Goal: Task Accomplishment & Management: Manage account settings

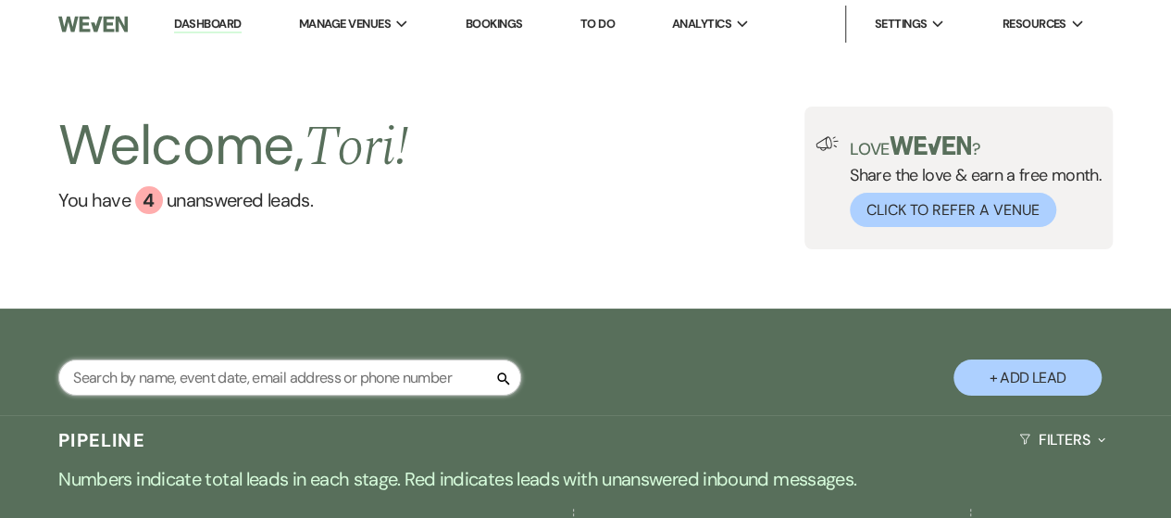
click at [310, 379] on input "text" at bounding box center [289, 377] width 463 height 36
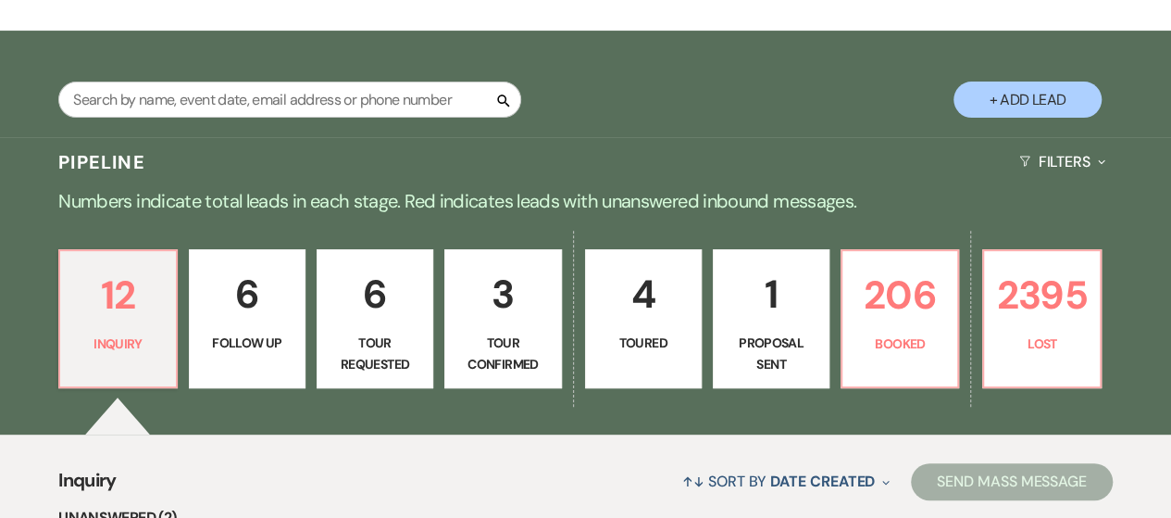
scroll to position [278, 0]
click at [878, 280] on p "206" at bounding box center [900, 295] width 93 height 62
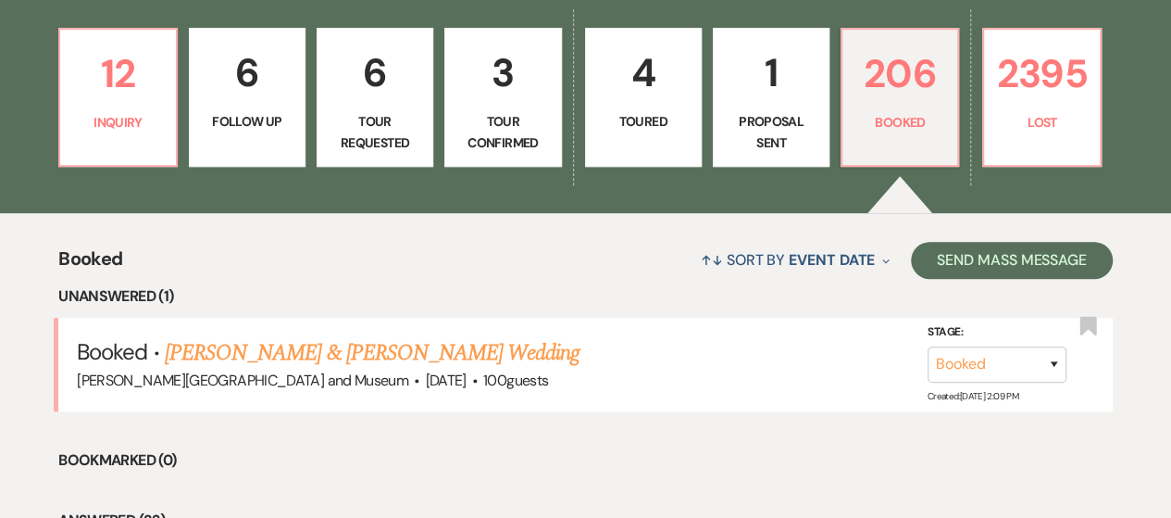
scroll to position [421, 0]
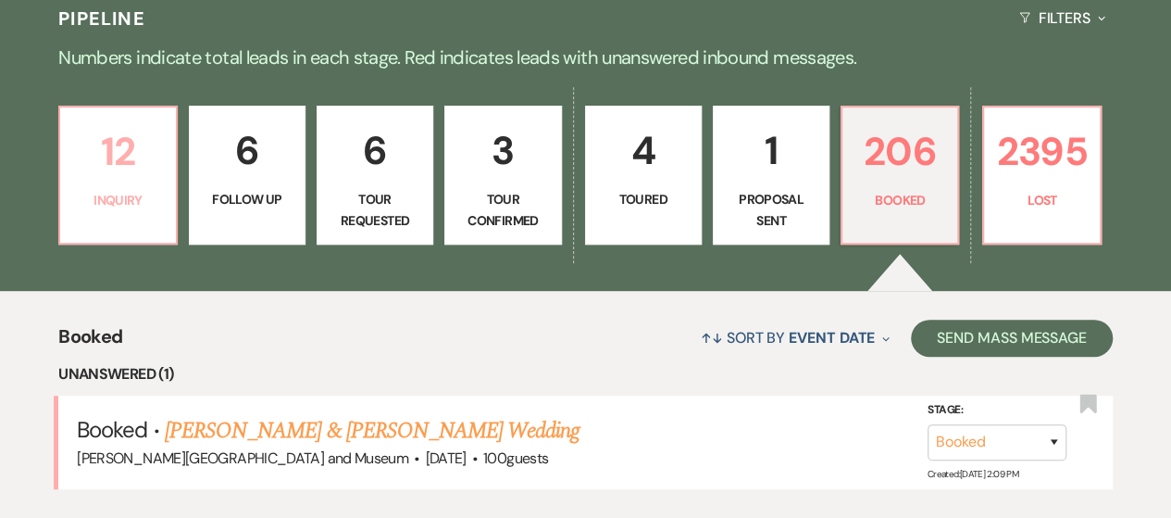
click at [83, 204] on p "Inquiry" at bounding box center [117, 200] width 93 height 20
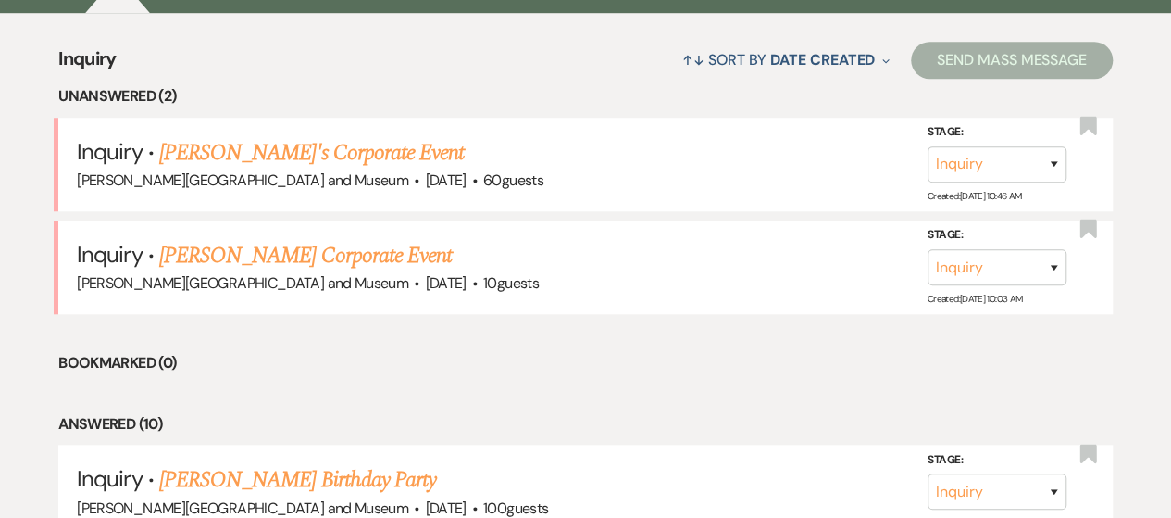
scroll to position [421, 0]
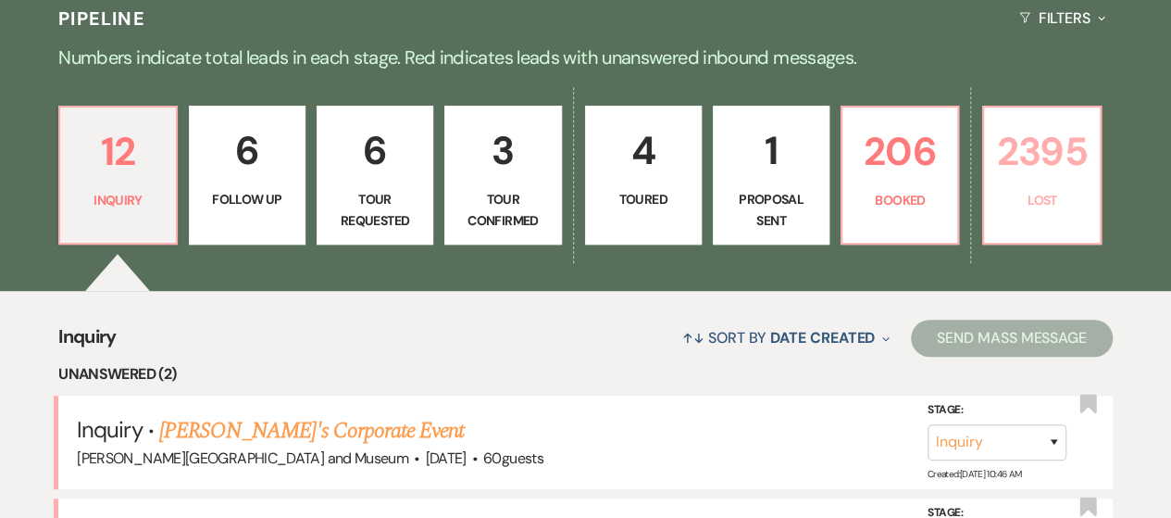
click at [1020, 174] on p "2395" at bounding box center [1041, 151] width 93 height 62
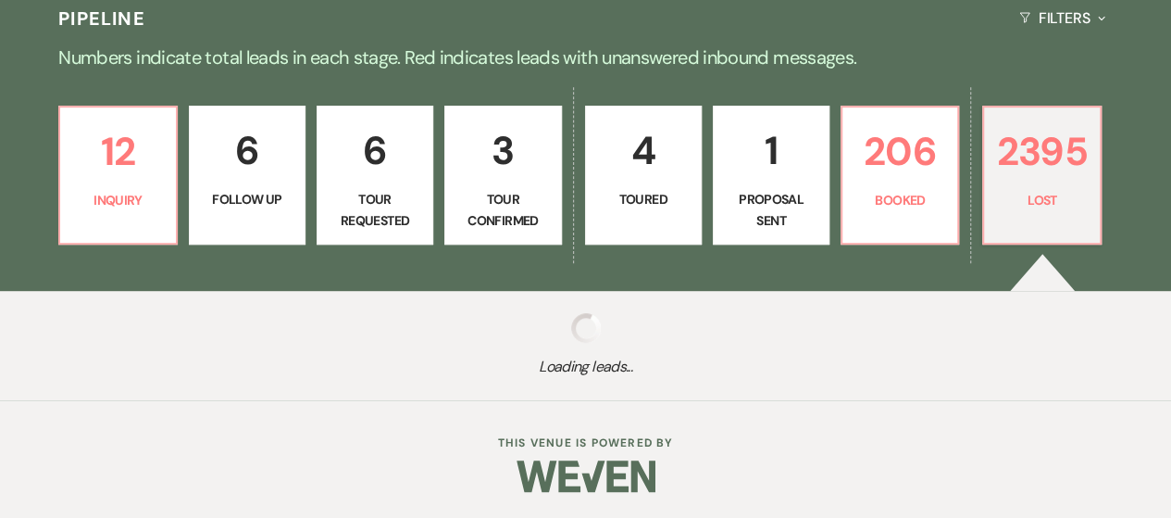
select select "8"
select select "5"
select select "8"
select select "6"
select select "8"
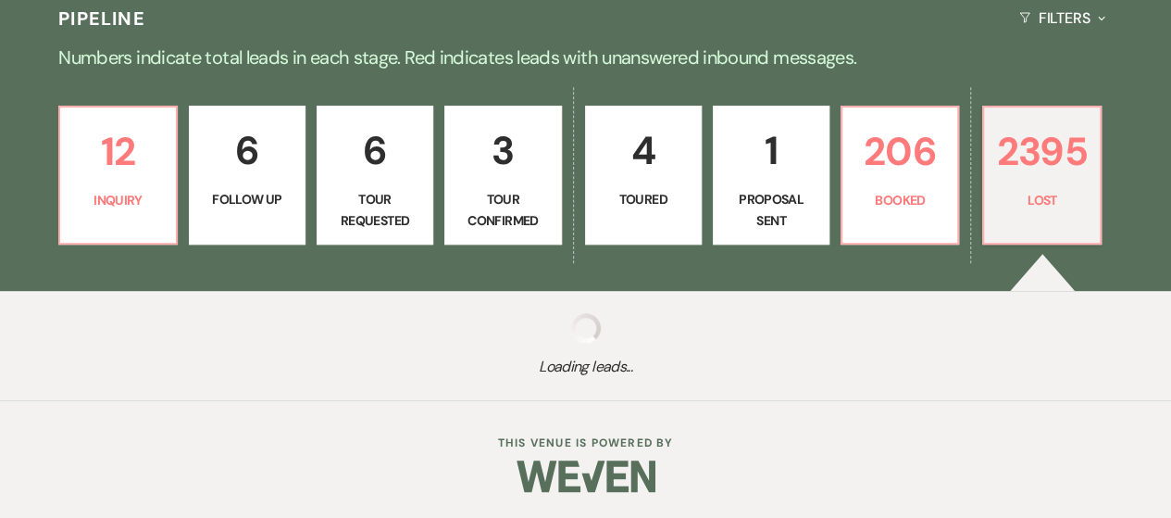
select select "10"
select select "8"
select select "6"
select select "8"
select select "10"
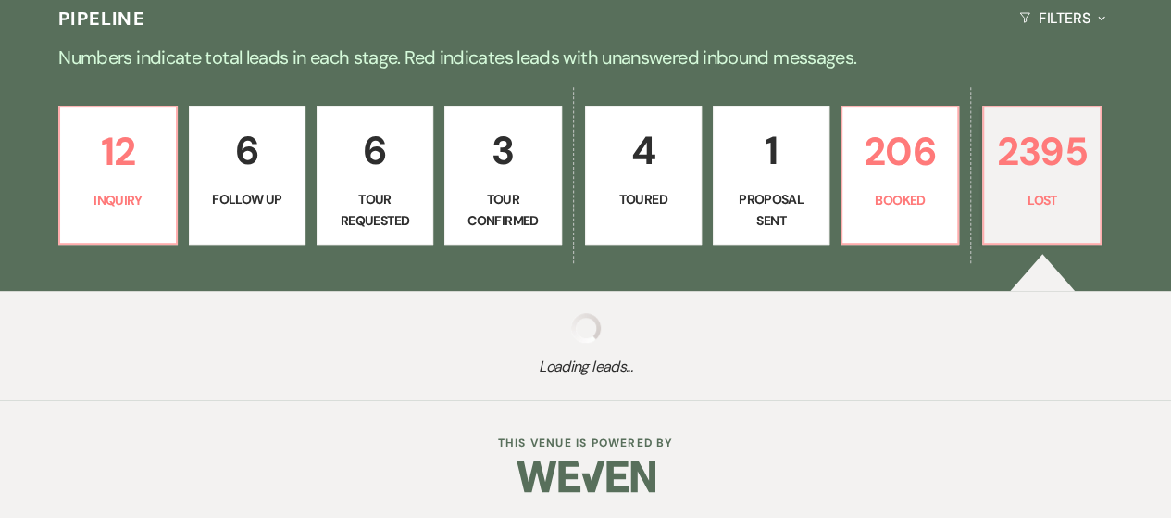
select select "8"
select select "5"
select select "8"
select select "10"
select select "8"
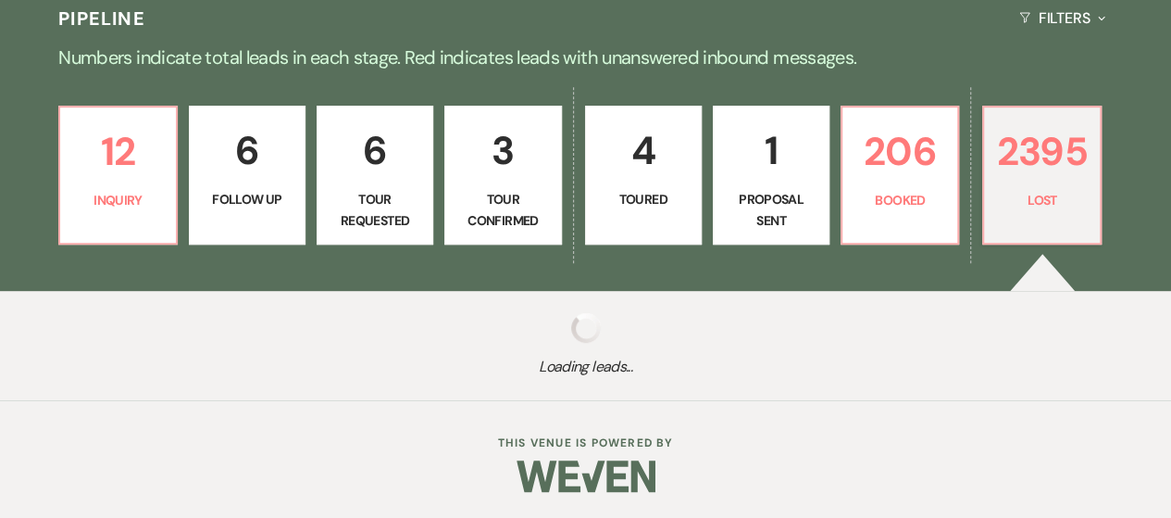
select select "5"
select select "8"
select select "10"
select select "8"
select select "5"
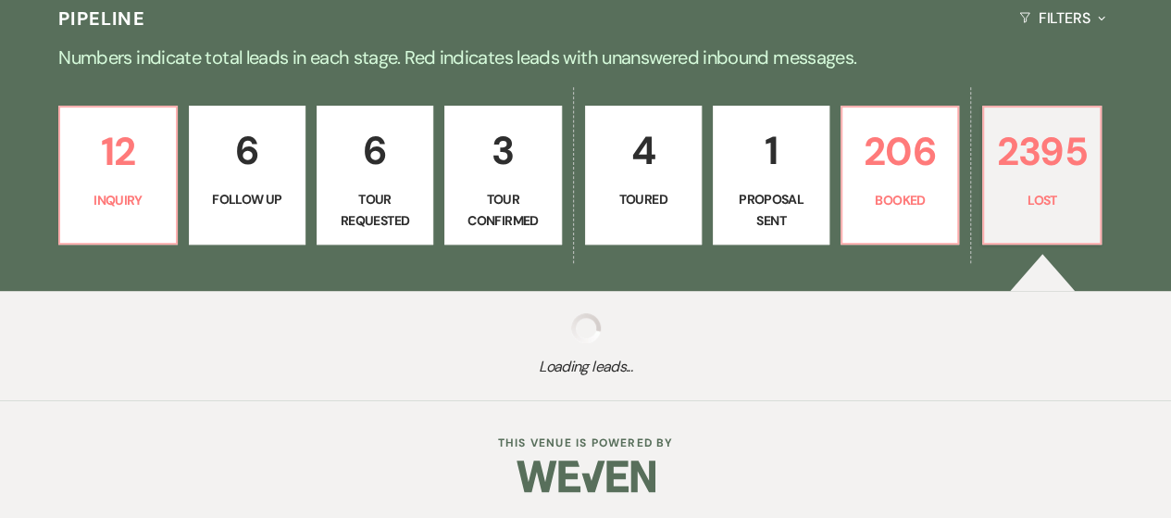
select select "8"
select select "10"
select select "8"
select select "5"
select select "8"
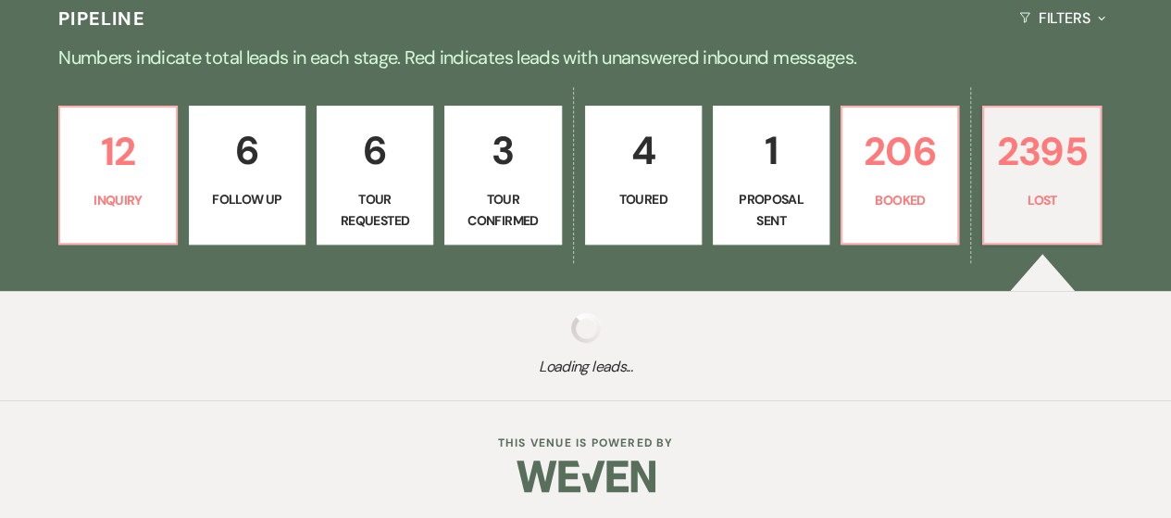
select select "10"
select select "8"
select select "5"
select select "8"
select select "5"
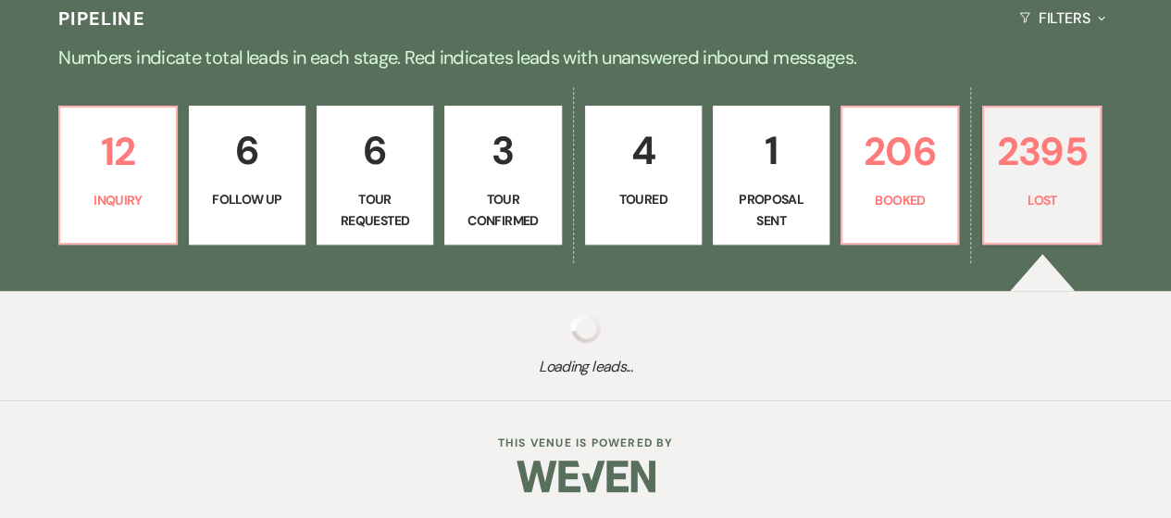
select select "8"
select select "5"
select select "8"
select select "5"
select select "8"
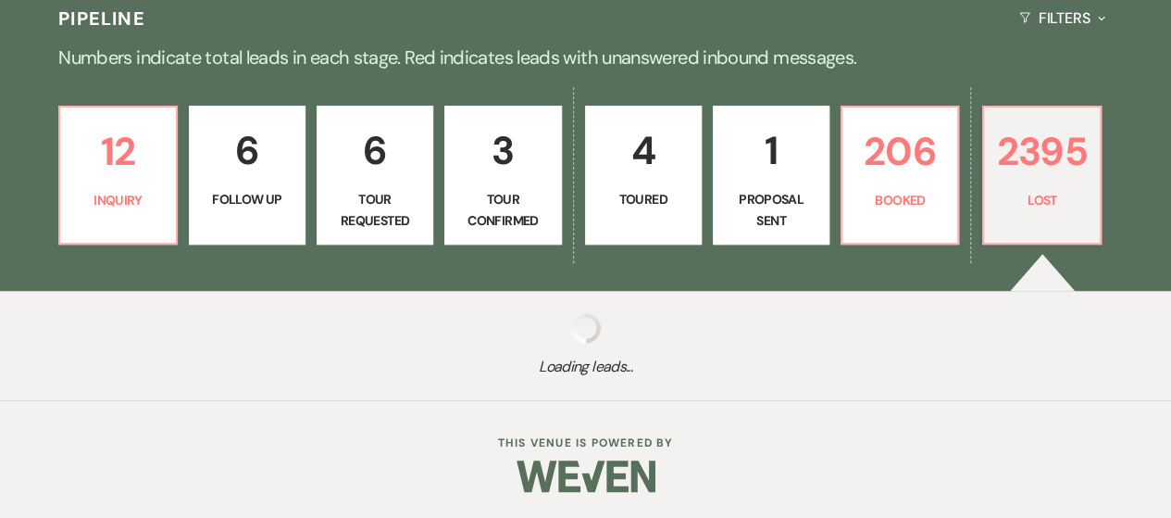
select select "5"
select select "8"
select select "10"
select select "8"
select select "5"
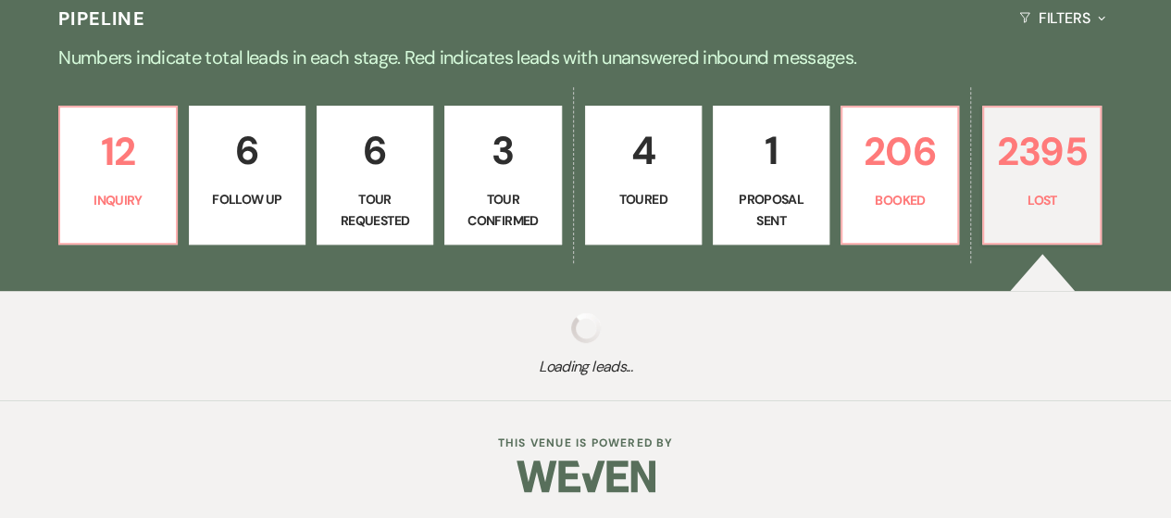
select select "8"
select select "5"
select select "8"
select select "5"
select select "8"
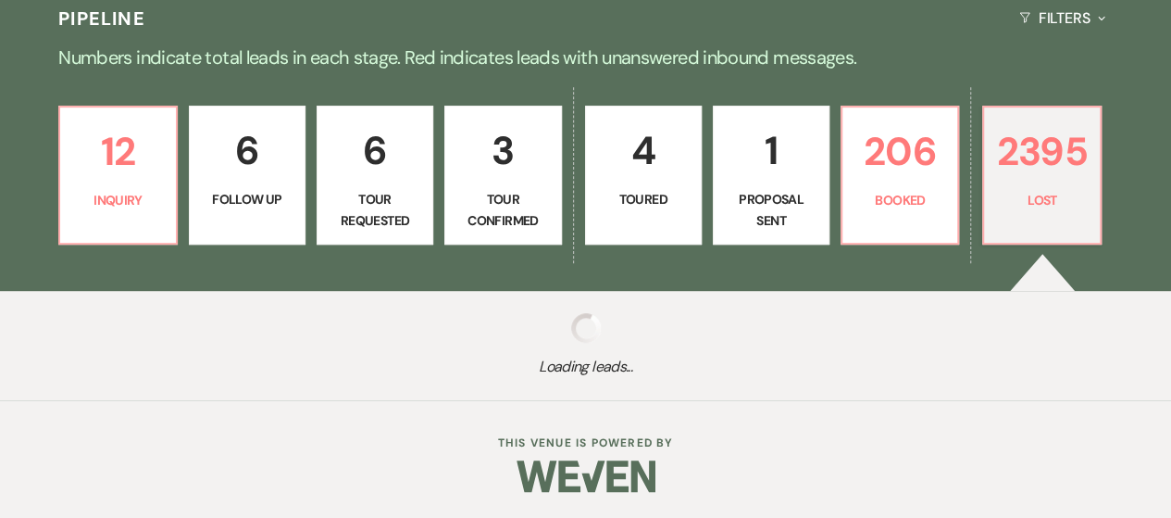
select select "10"
select select "8"
select select "10"
select select "8"
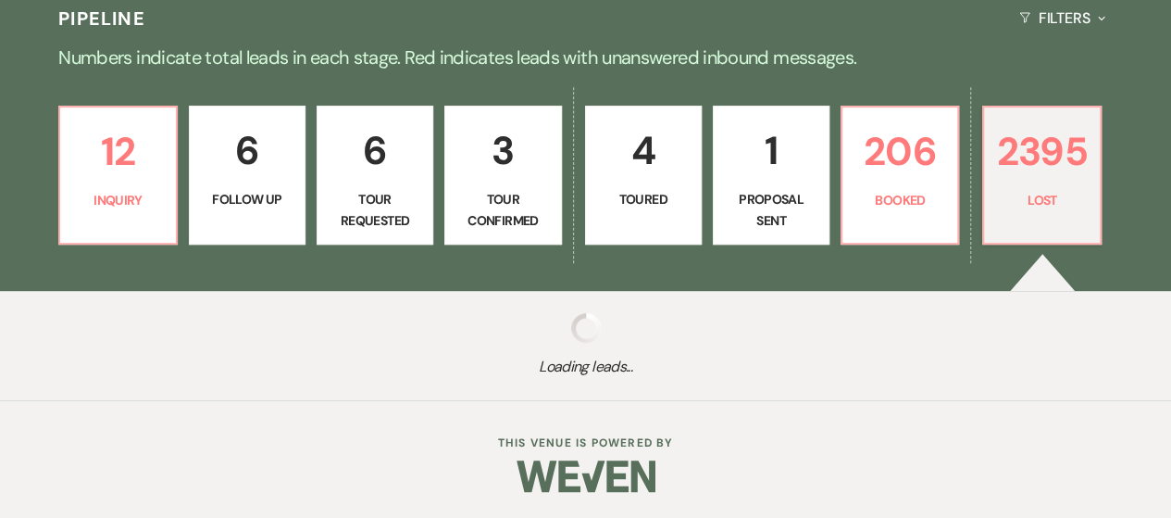
select select "8"
select select "5"
select select "8"
select select "5"
select select "8"
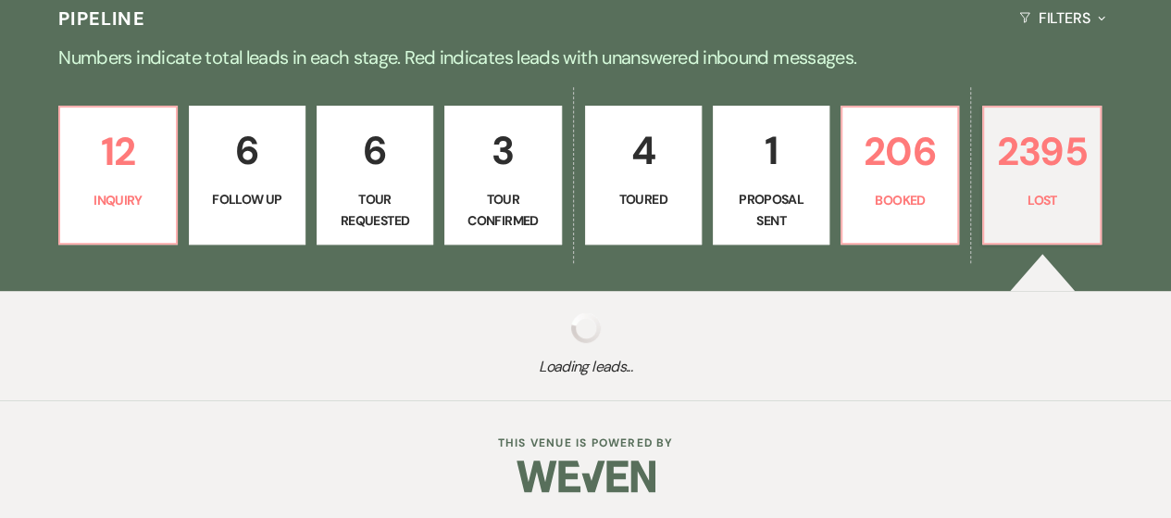
select select "7"
select select "8"
select select "6"
select select "8"
select select "10"
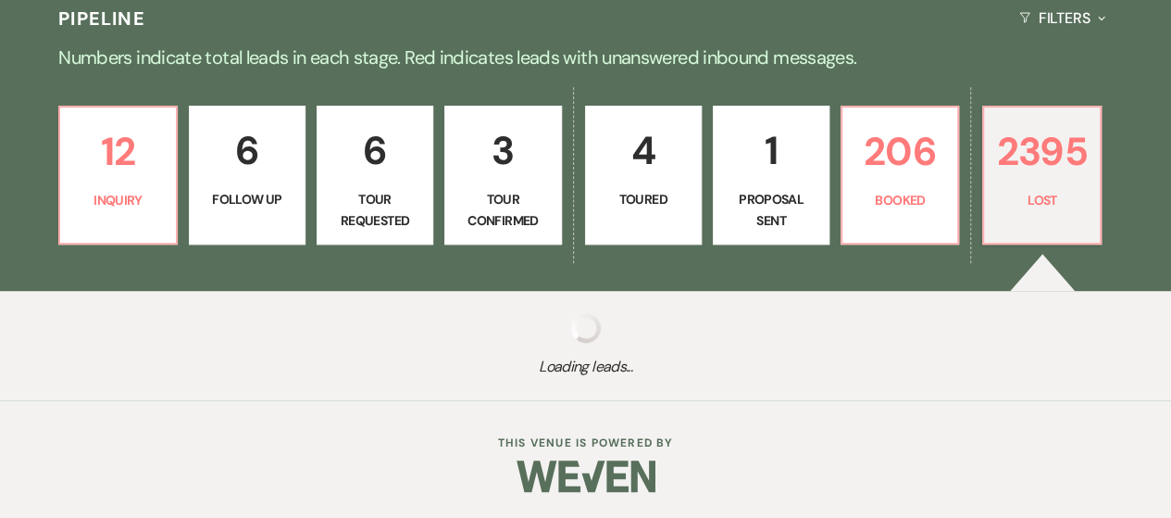
select select "8"
select select "10"
select select "8"
select select "5"
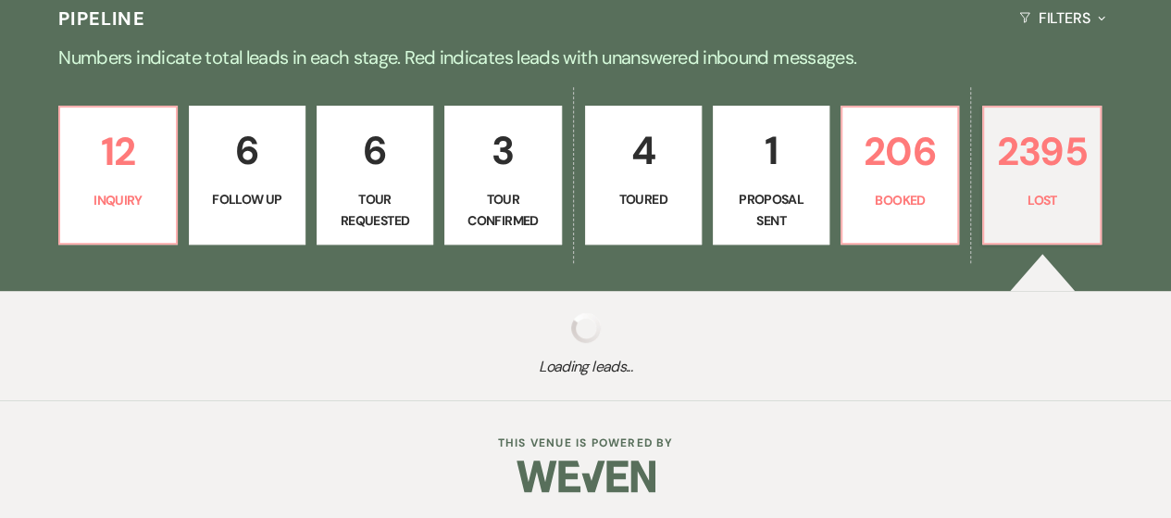
select select "8"
select select "5"
select select "8"
select select "10"
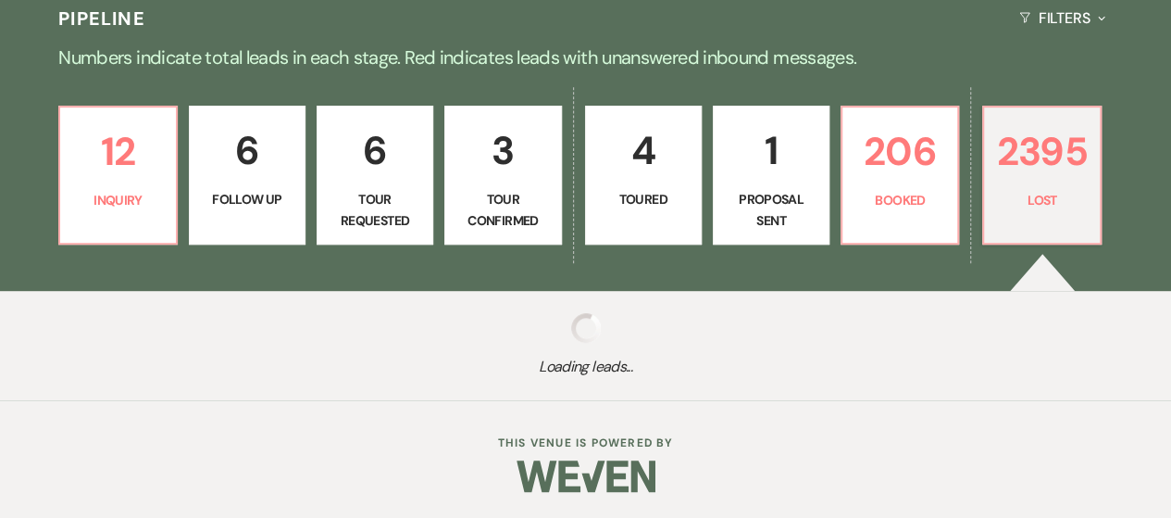
select select "8"
select select "5"
select select "8"
select select "5"
select select "8"
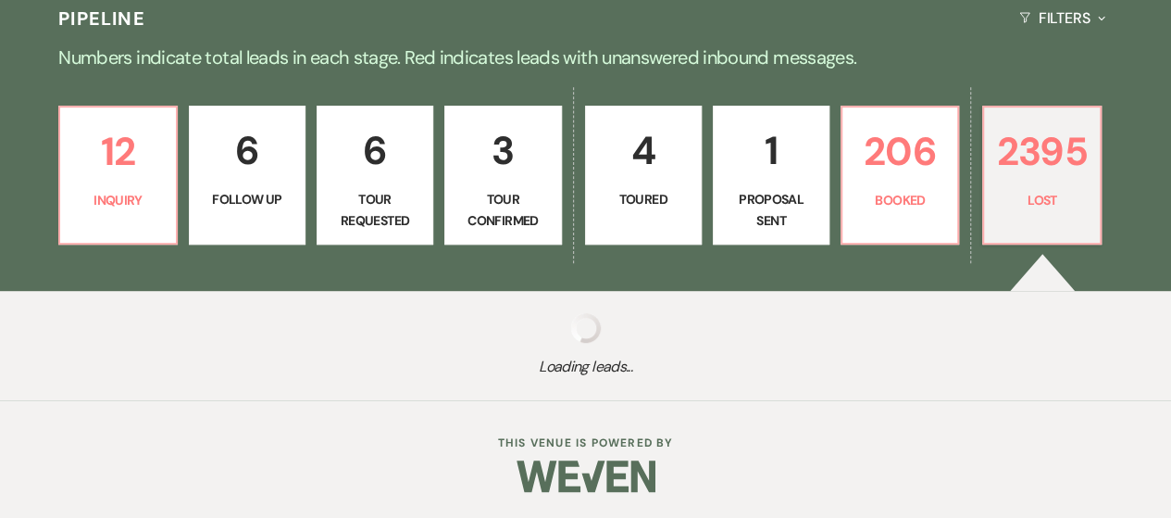
select select "5"
select select "8"
select select "10"
select select "8"
select select "5"
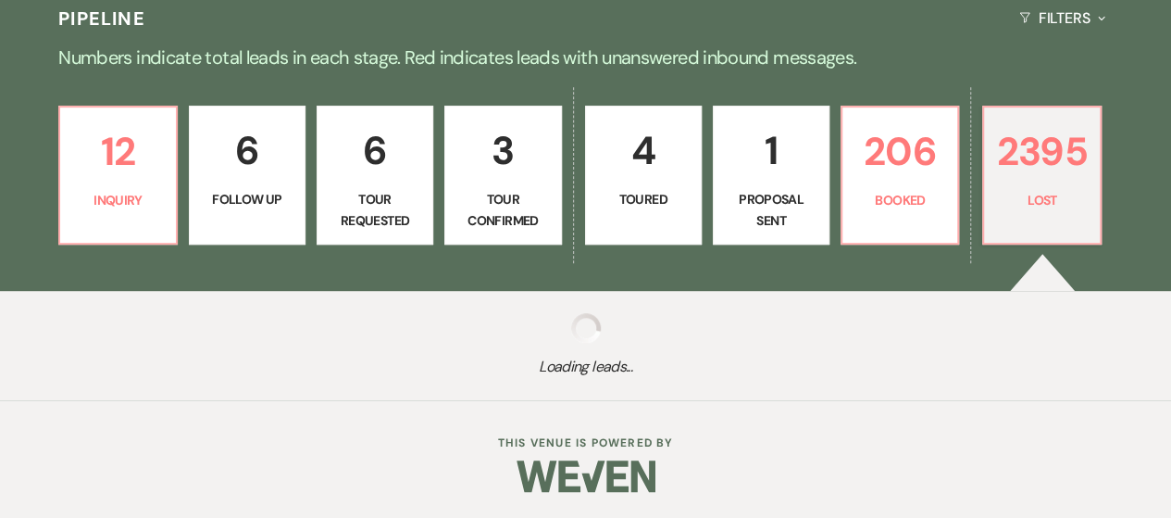
select select "8"
select select "5"
select select "8"
select select "5"
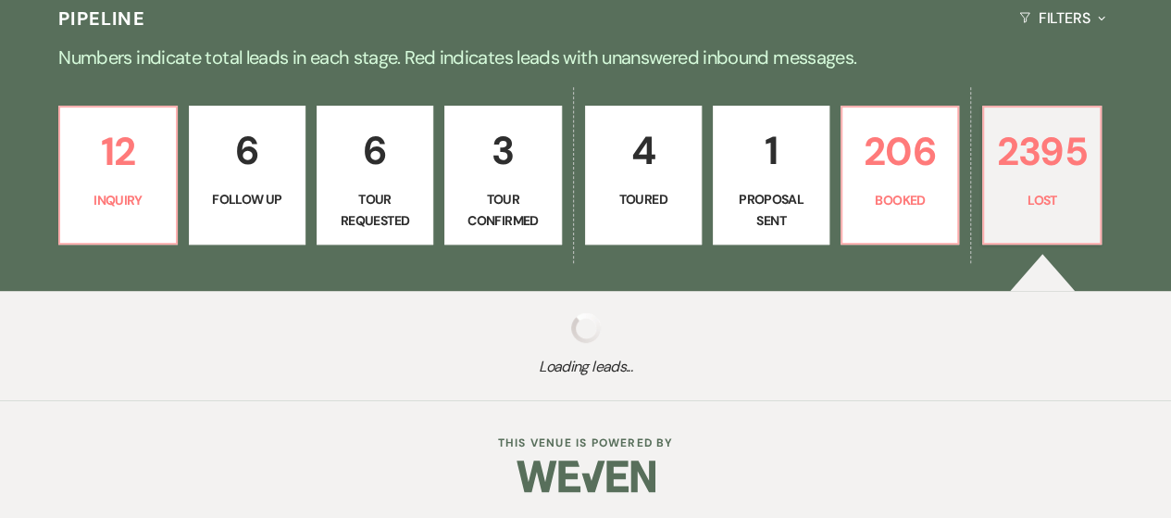
select select "8"
select select "7"
select select "8"
select select "5"
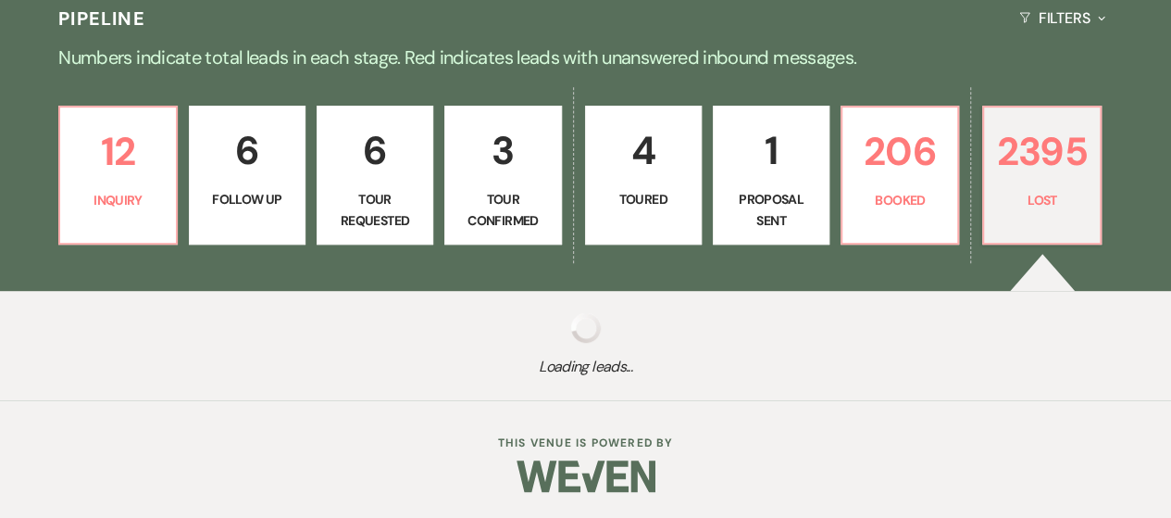
select select "8"
select select "5"
select select "8"
select select "6"
select select "8"
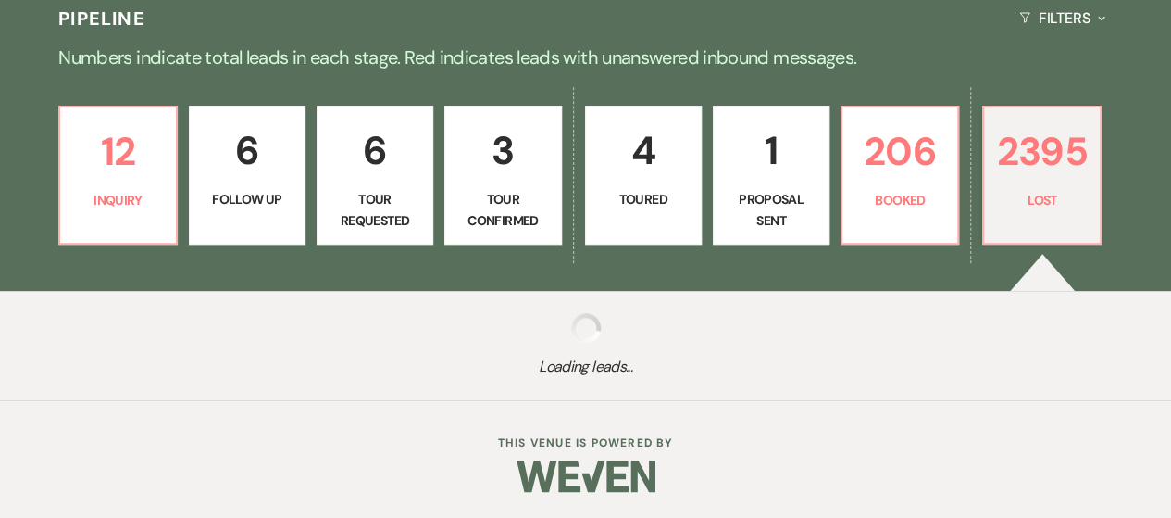
select select "5"
select select "8"
select select "5"
select select "8"
select select "5"
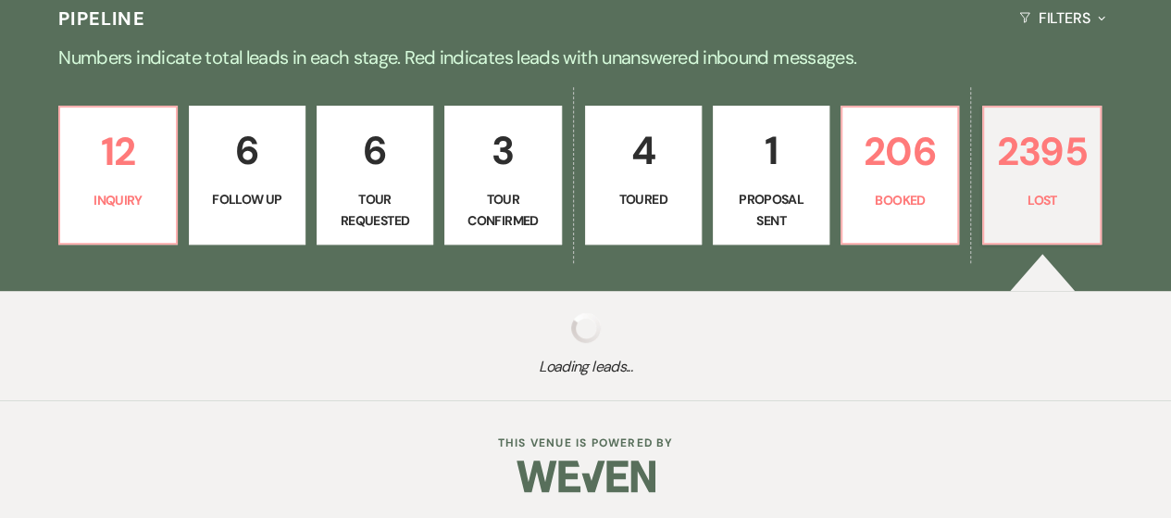
select select "8"
select select "5"
select select "8"
select select "5"
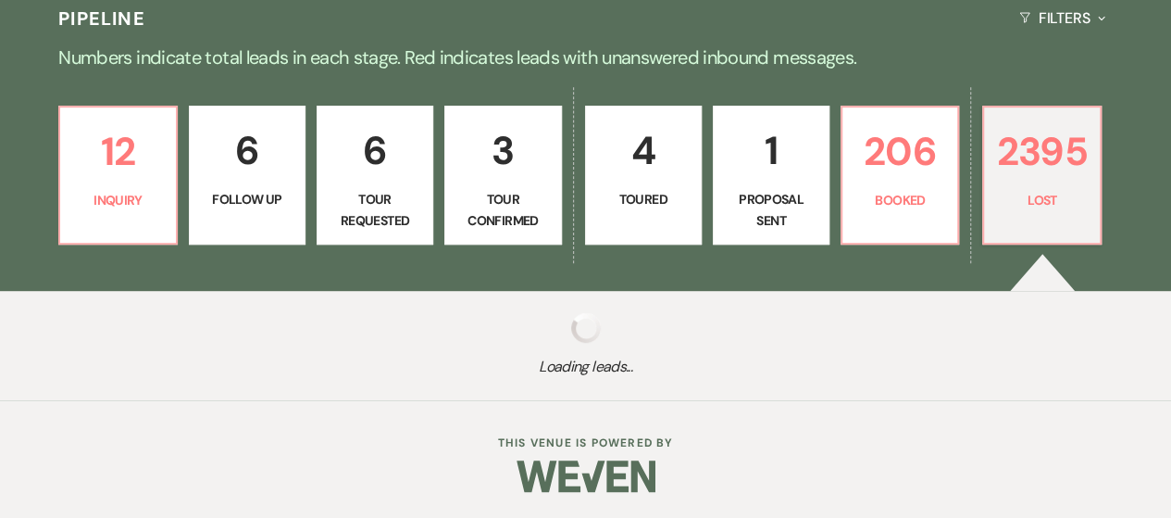
select select "8"
select select "7"
select select "8"
select select "5"
select select "8"
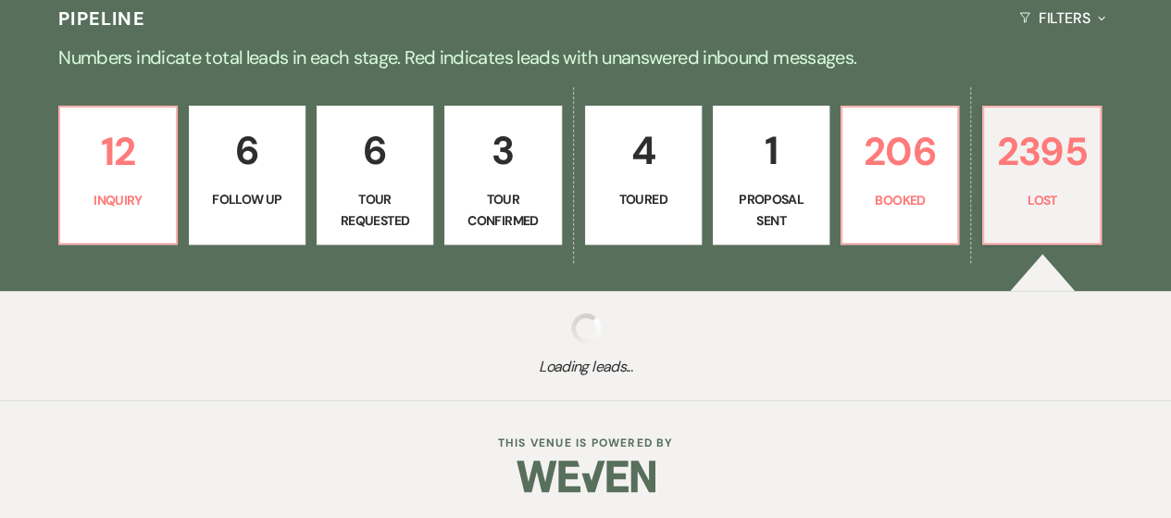
select select "6"
select select "8"
select select "5"
select select "8"
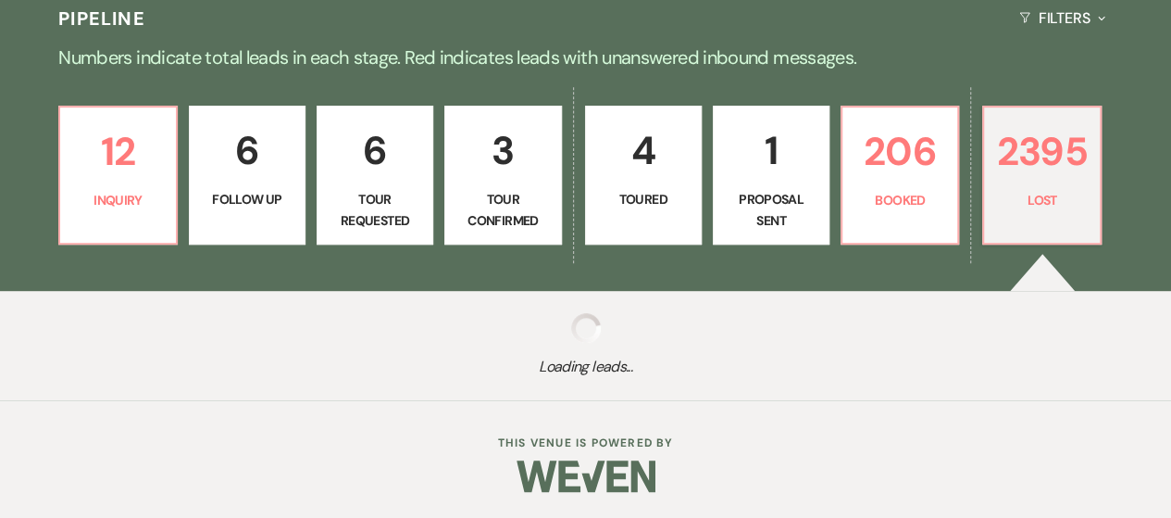
select select "8"
select select "10"
select select "8"
select select "10"
select select "8"
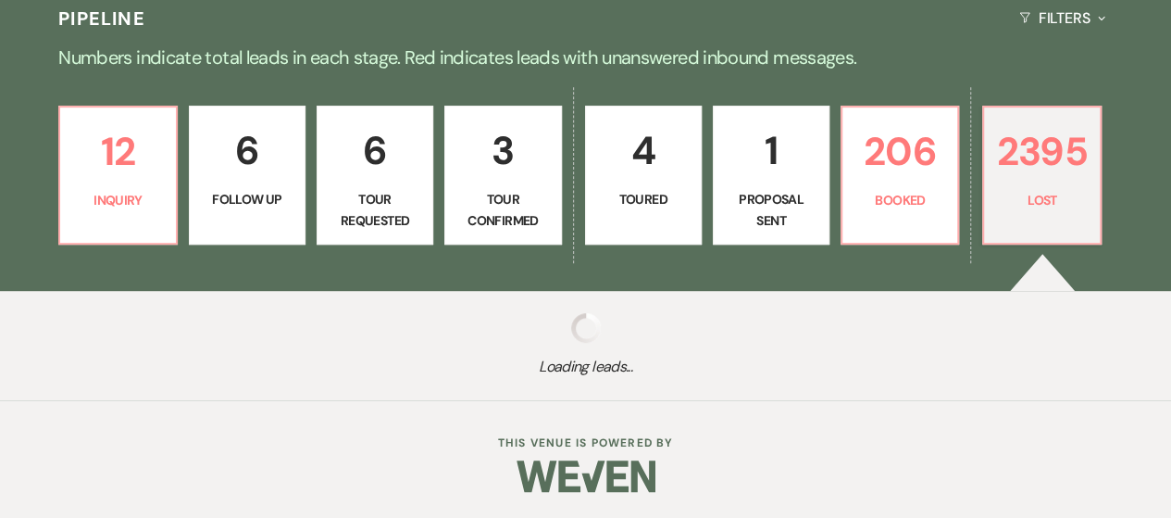
select select "5"
select select "8"
select select "5"
select select "8"
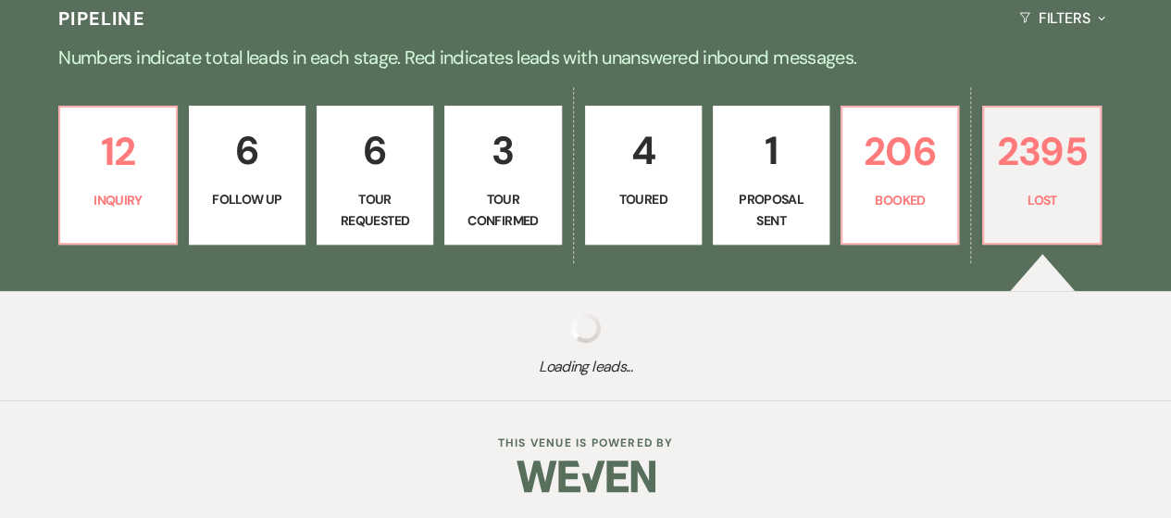
select select "8"
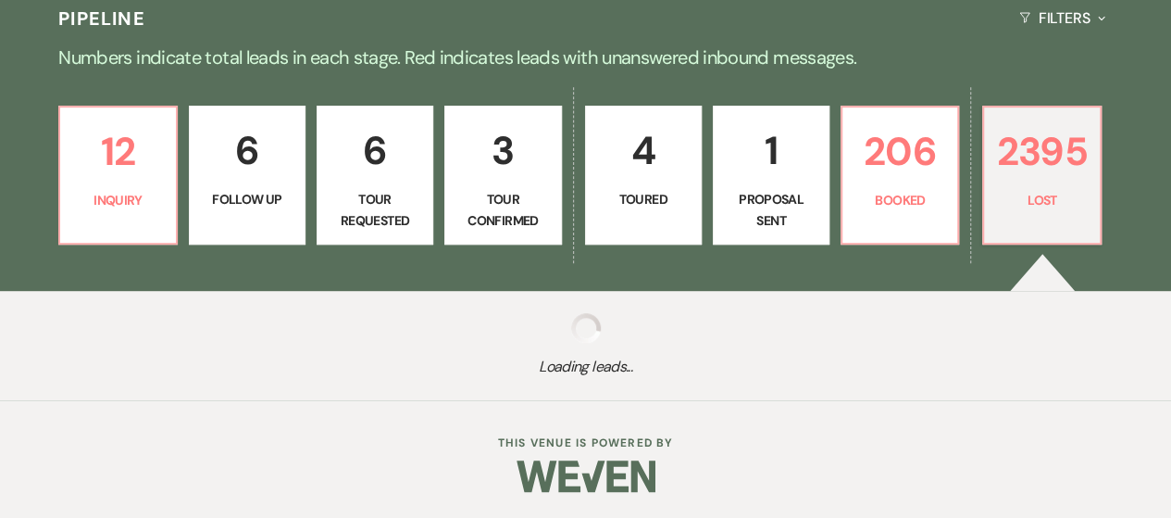
select select "8"
select select "5"
select select "8"
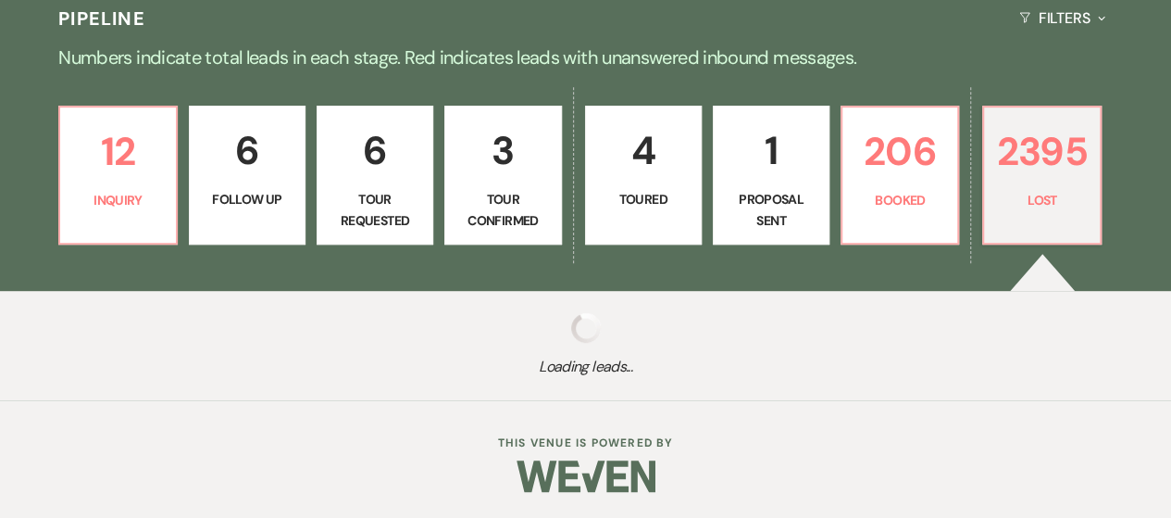
select select "5"
select select "8"
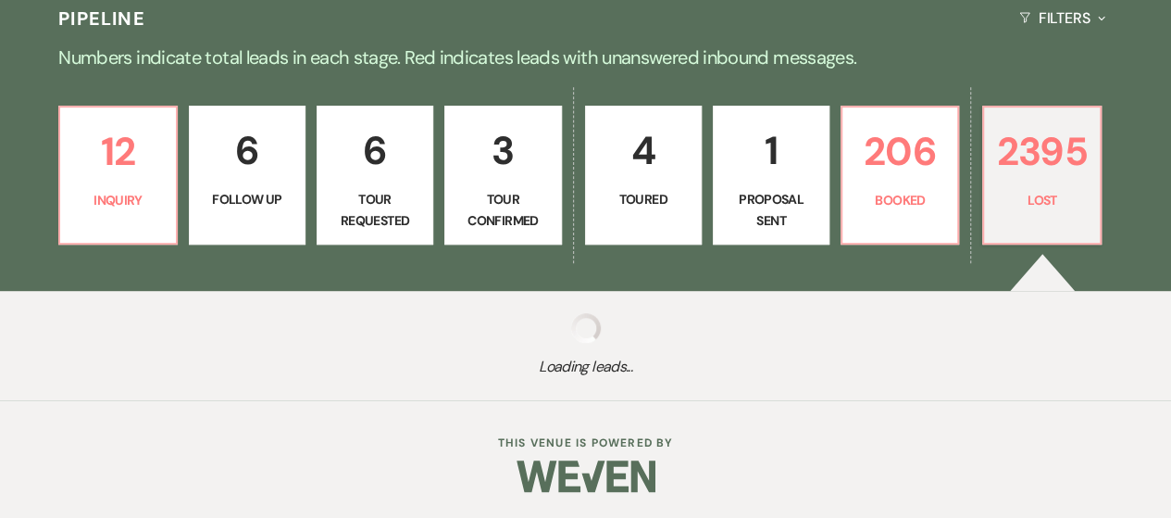
select select "8"
select select "5"
select select "8"
select select "5"
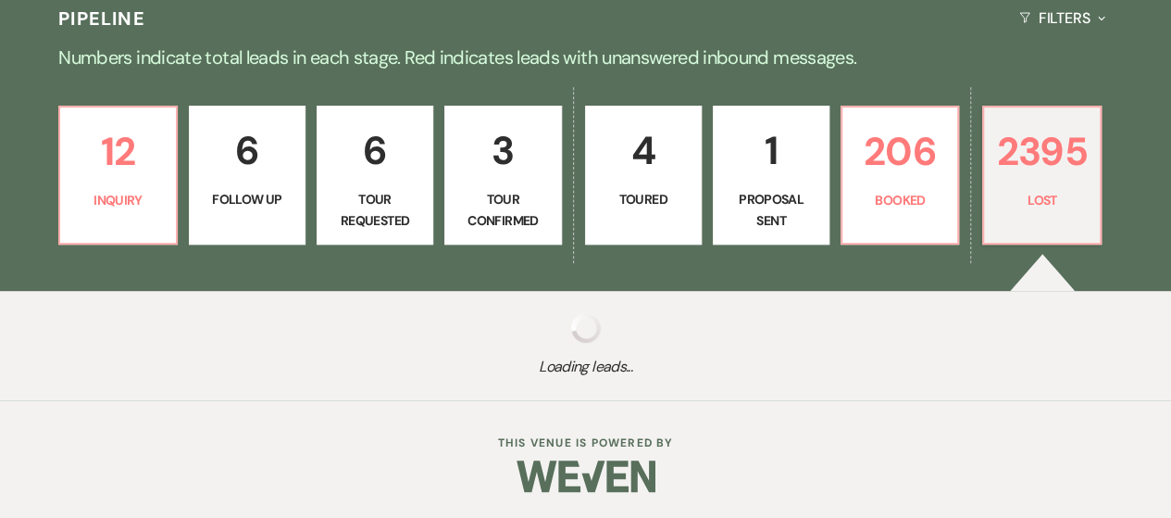
select select "8"
select select "5"
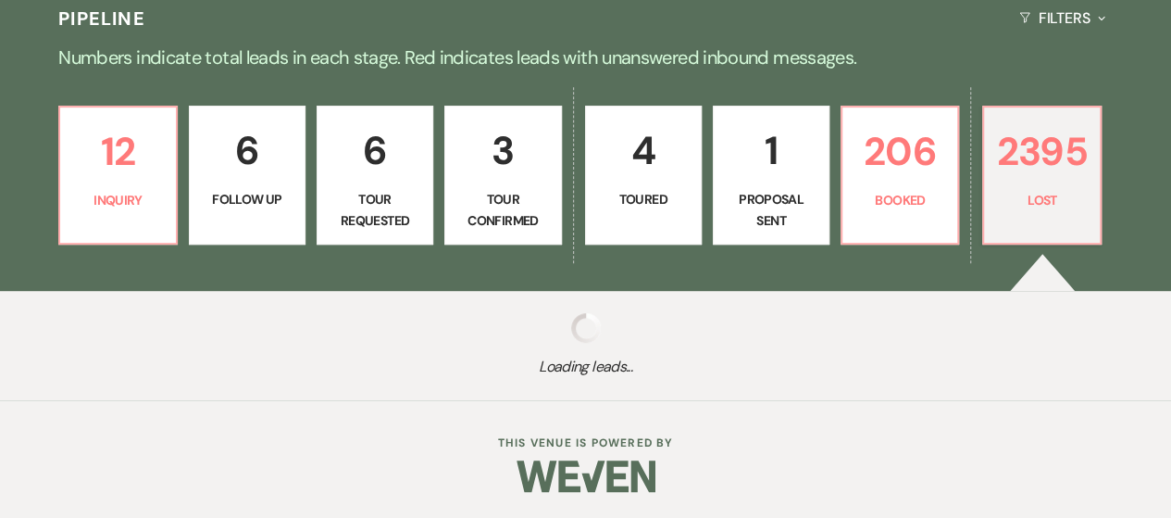
select select "8"
select select "5"
select select "8"
select select "5"
select select "8"
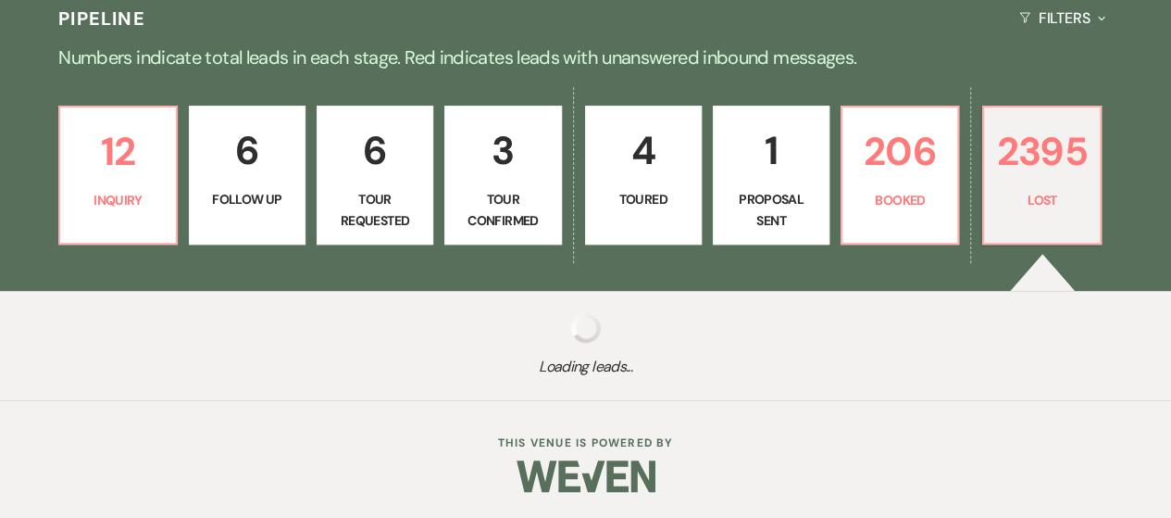
select select "5"
select select "8"
select select "5"
select select "8"
select select "5"
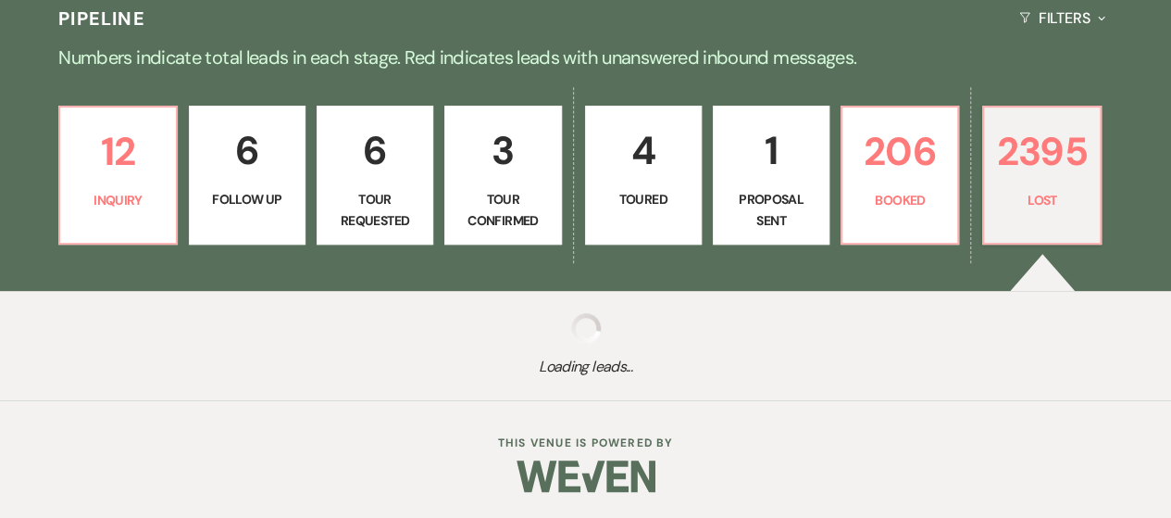
select select "8"
select select "5"
select select "8"
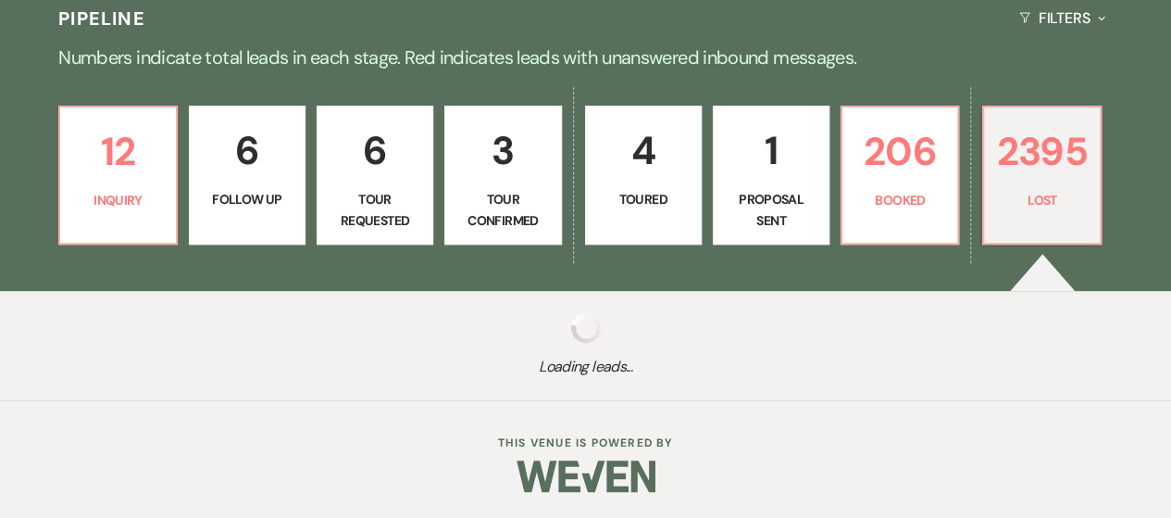
select select "7"
select select "8"
select select "5"
select select "8"
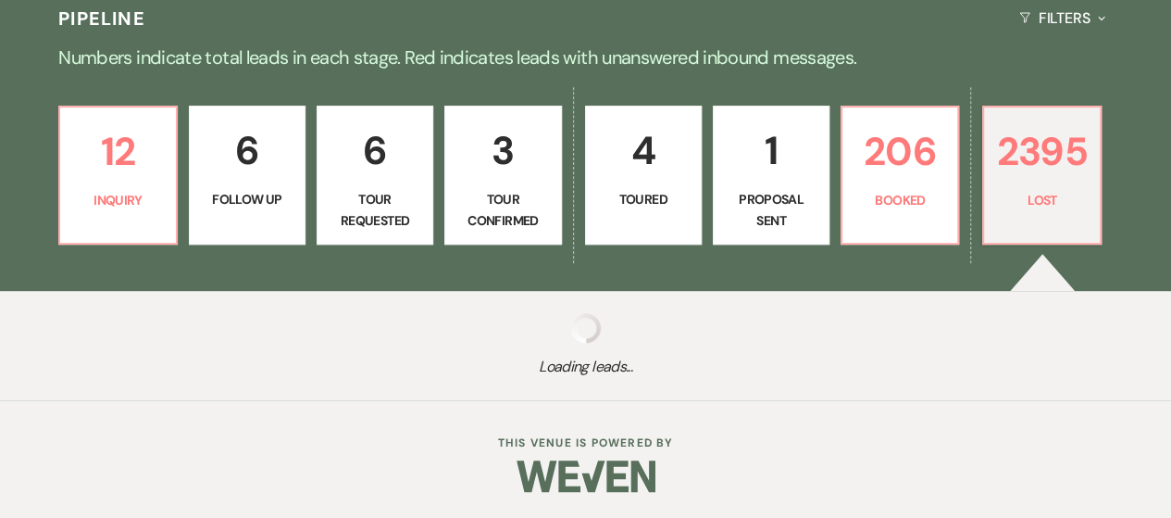
select select "5"
select select "8"
select select "7"
select select "8"
select select "5"
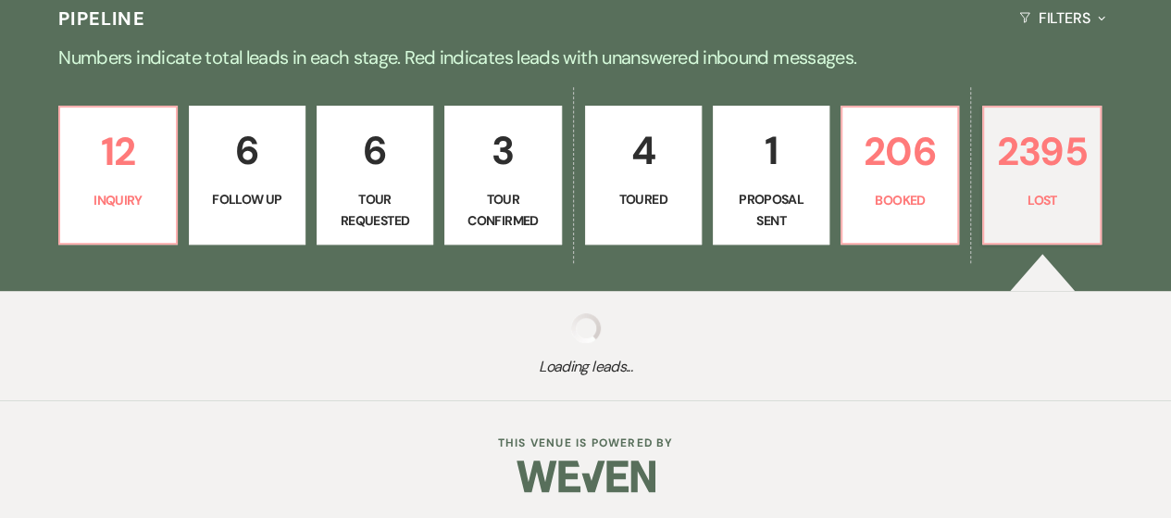
select select "8"
select select "5"
select select "8"
select select "10"
select select "8"
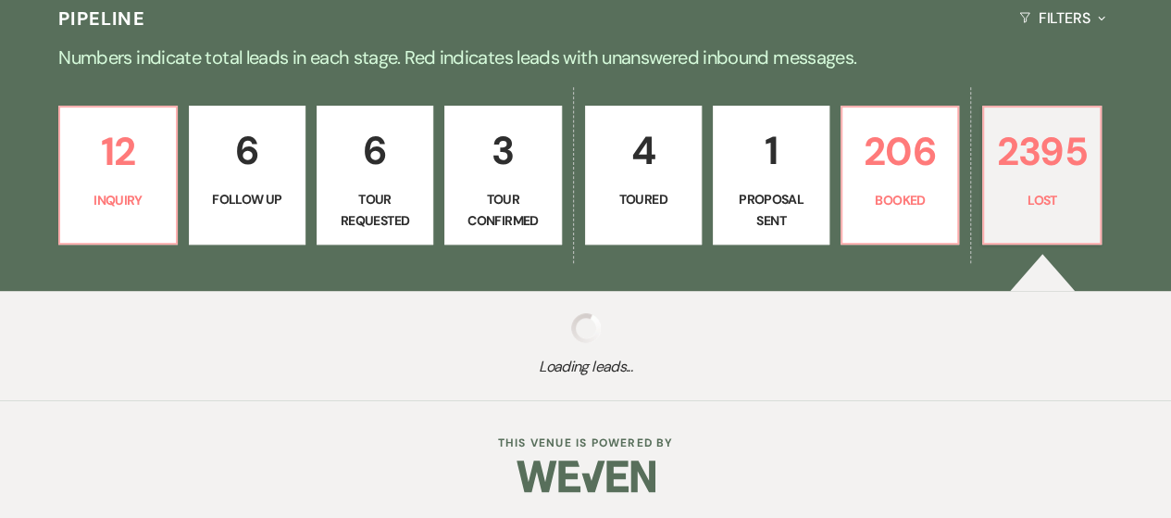
select select "5"
select select "8"
select select "5"
select select "8"
select select "7"
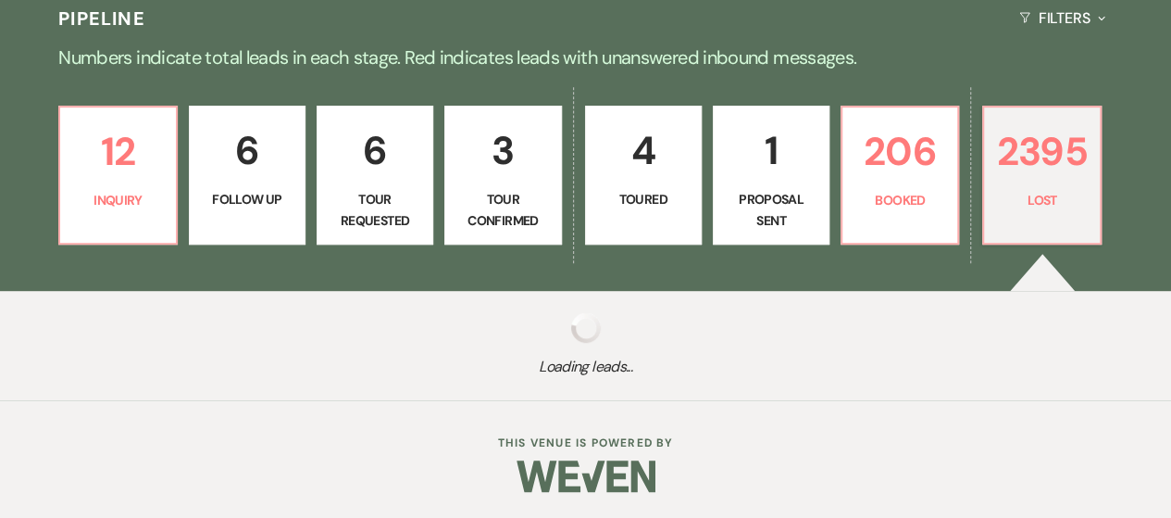
select select "8"
select select "5"
select select "8"
select select "5"
select select "8"
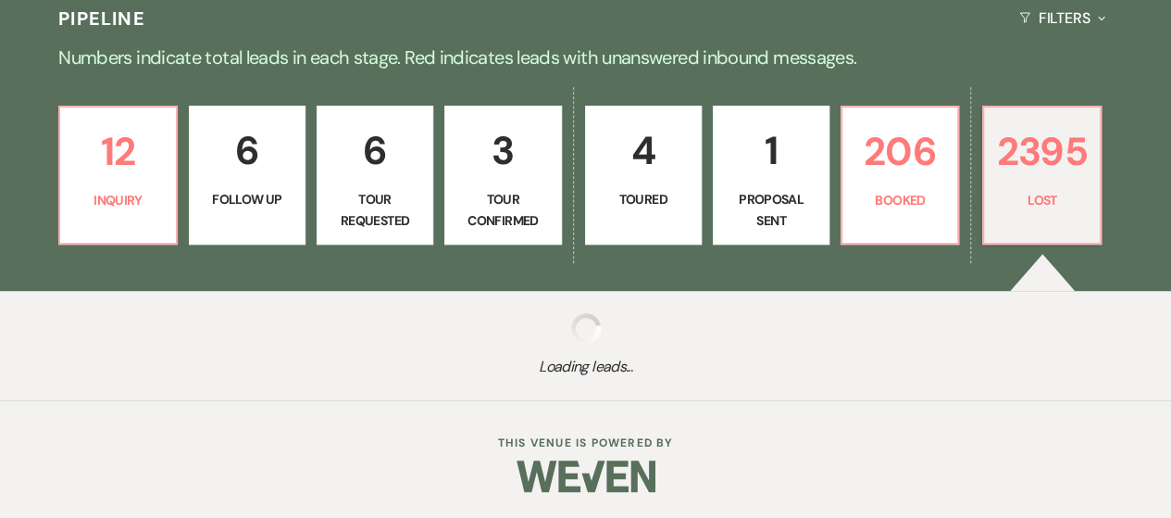
select select "5"
select select "8"
select select "5"
select select "8"
select select "5"
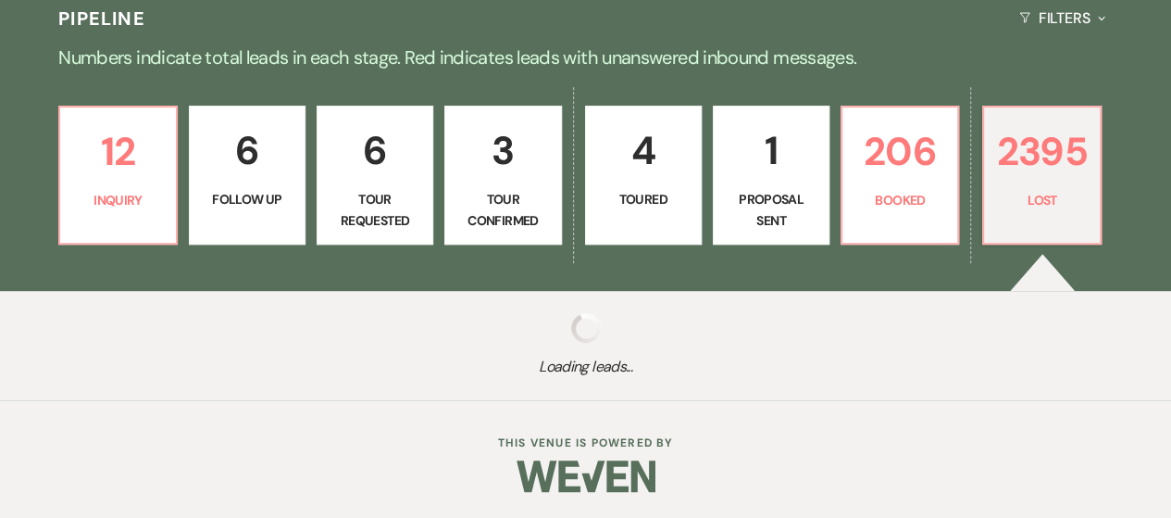
select select "8"
select select "10"
select select "8"
select select "5"
select select "8"
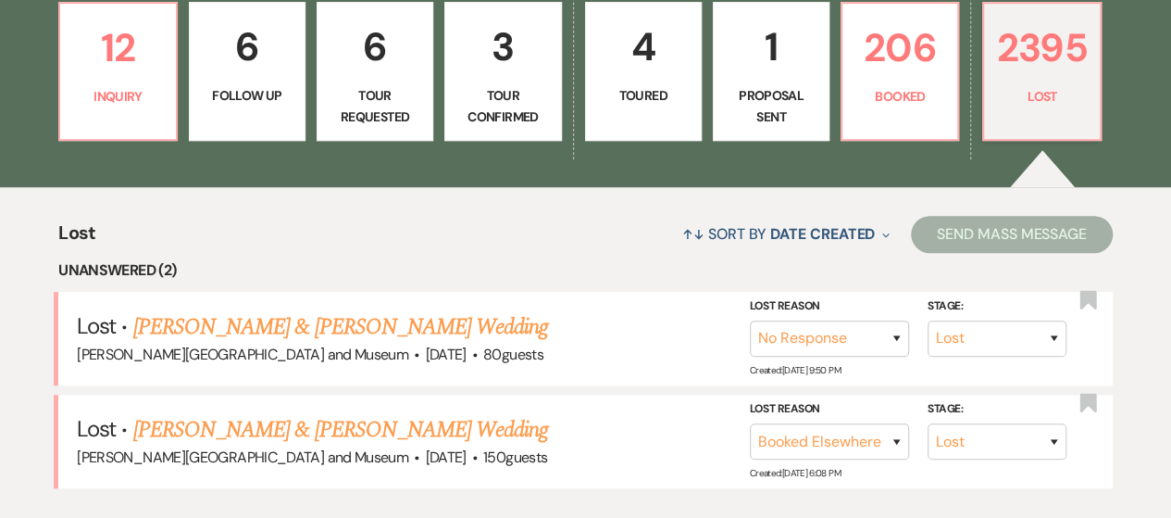
scroll to position [607, 0]
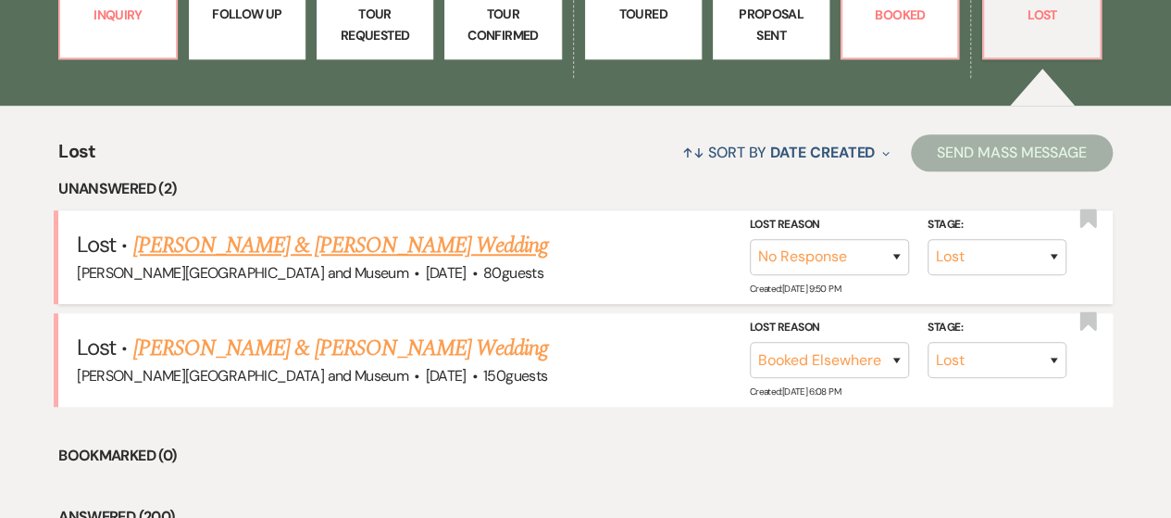
click at [292, 246] on link "Alexa Skrivanek & Emilio Hernandez's Wedding" at bounding box center [340, 245] width 415 height 33
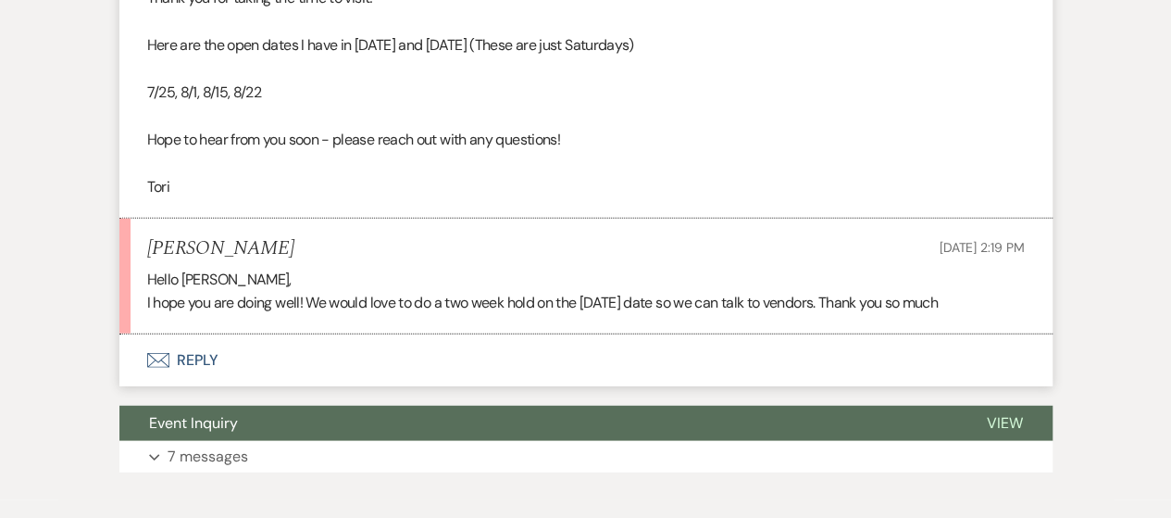
scroll to position [2130, 0]
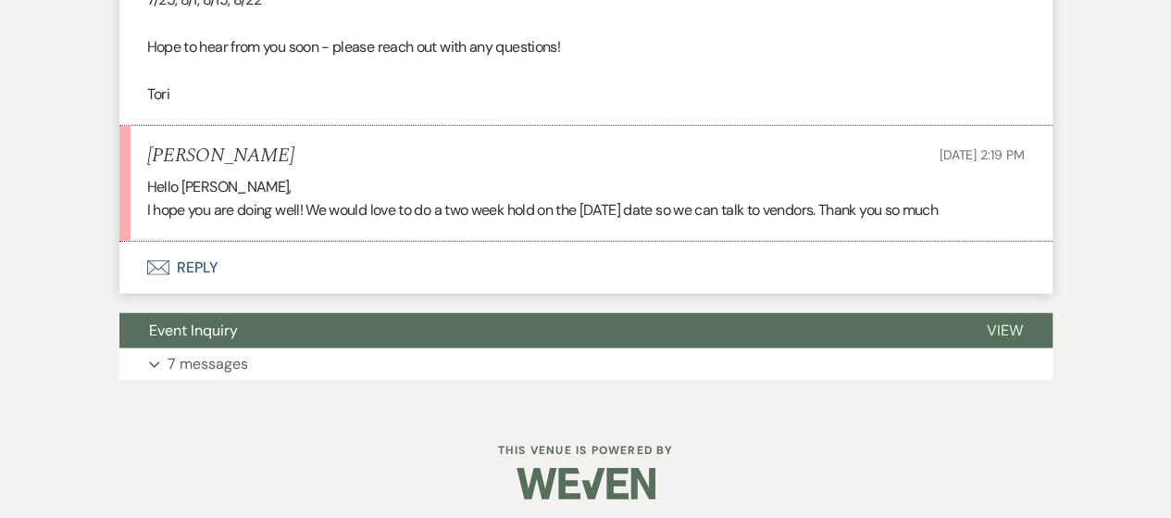
click at [198, 294] on button "Envelope Reply" at bounding box center [585, 268] width 933 height 52
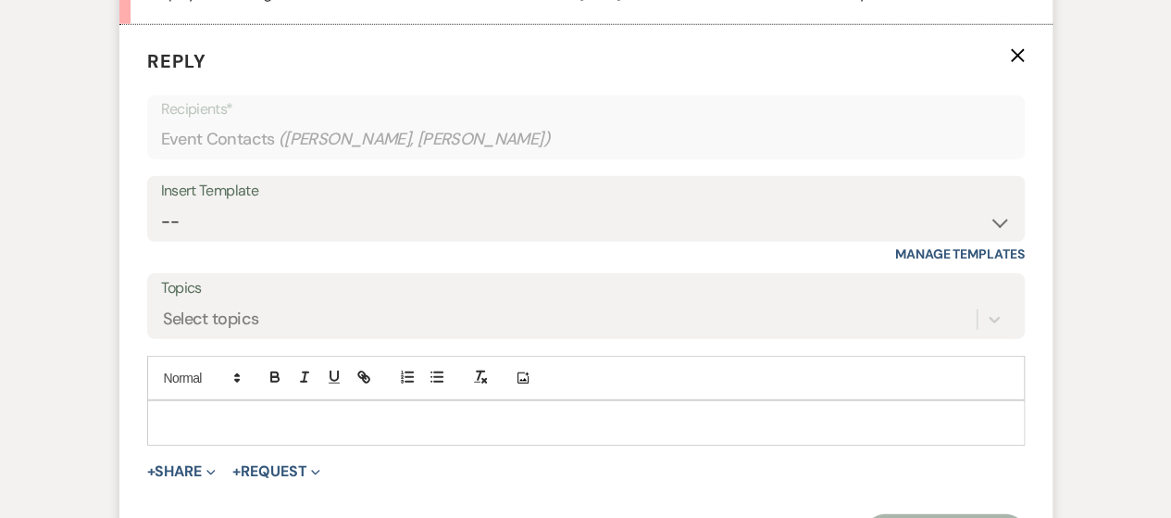
scroll to position [2533, 0]
click at [246, 443] on div at bounding box center [586, 421] width 876 height 43
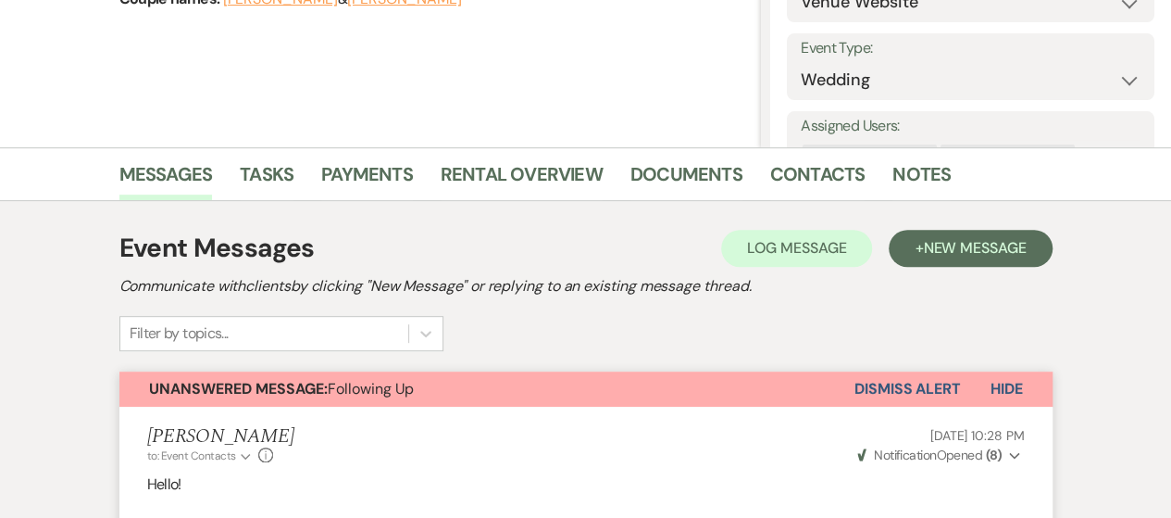
scroll to position [0, 0]
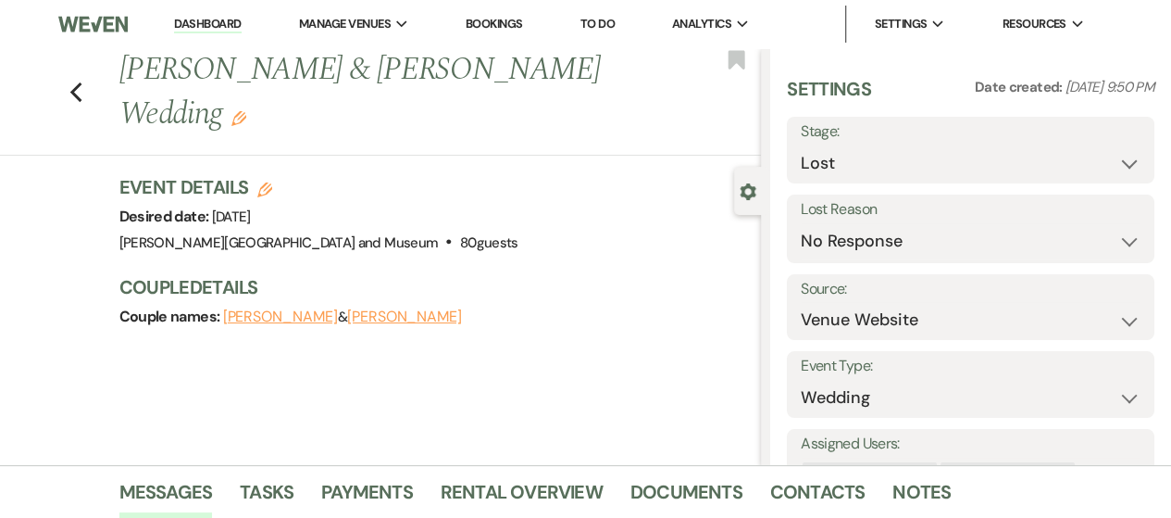
drag, startPoint x: 133, startPoint y: 66, endPoint x: 230, endPoint y: 134, distance: 118.2
click at [230, 134] on h1 "Alexa Skrivanek & Emilio Hernandez's Wedding Edit" at bounding box center [372, 92] width 507 height 88
copy h1 "Alexa Skrivanek & Emilio Hernandez's Wedding"
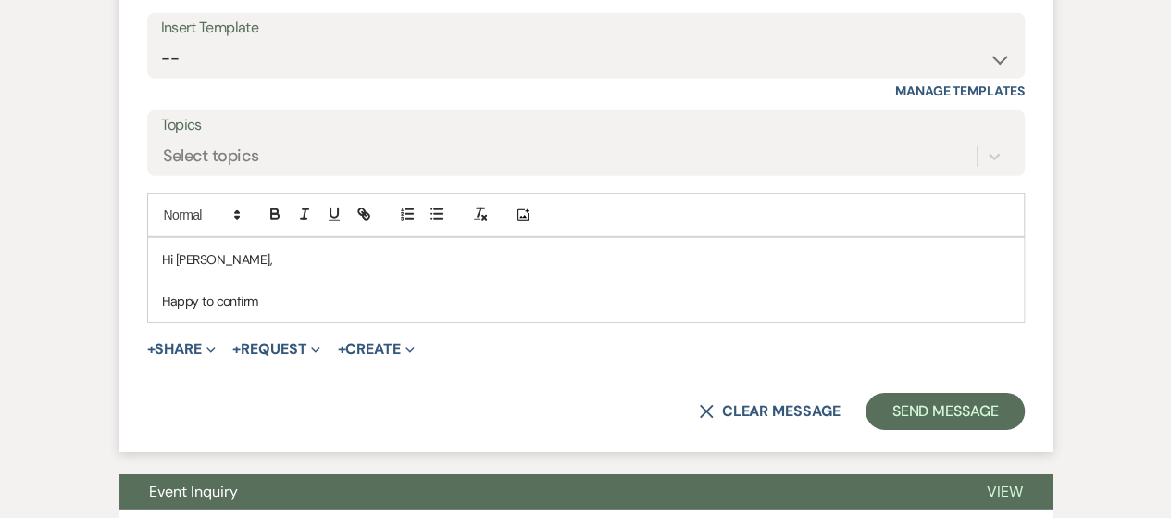
scroll to position [2778, 0]
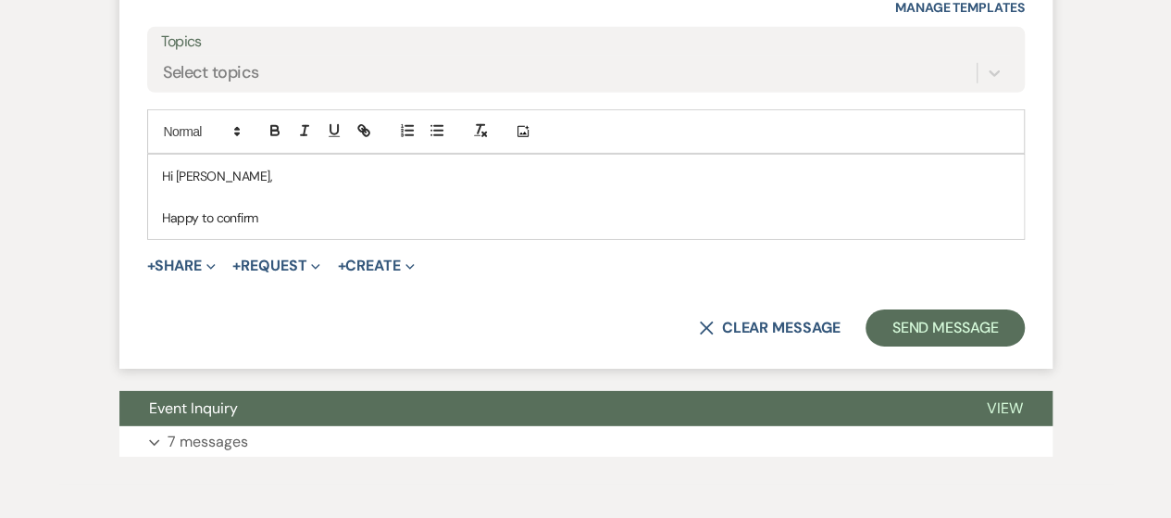
click at [275, 228] on p "Happy to confirm" at bounding box center [586, 217] width 848 height 20
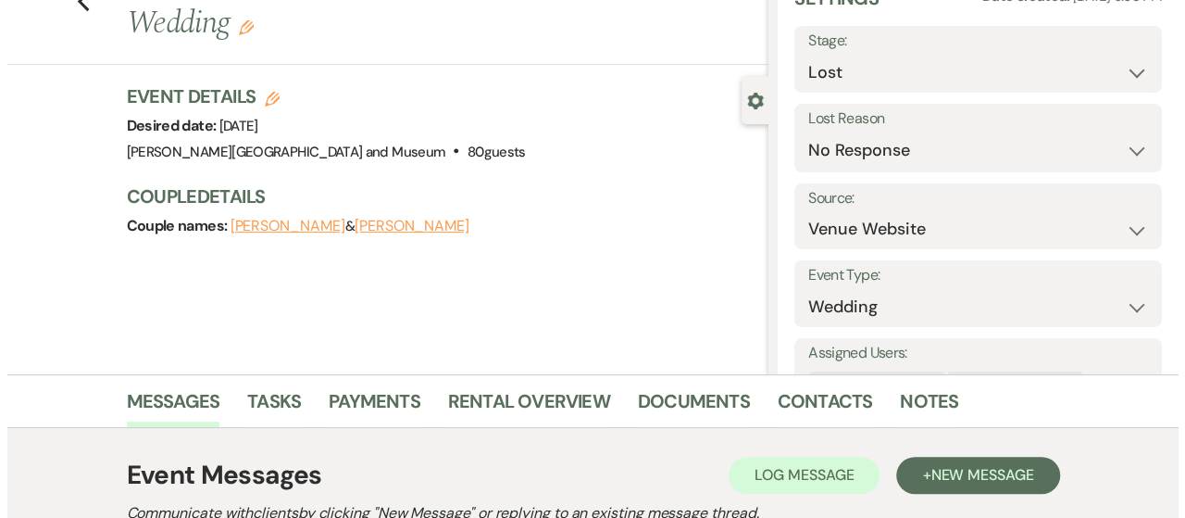
scroll to position [0, 0]
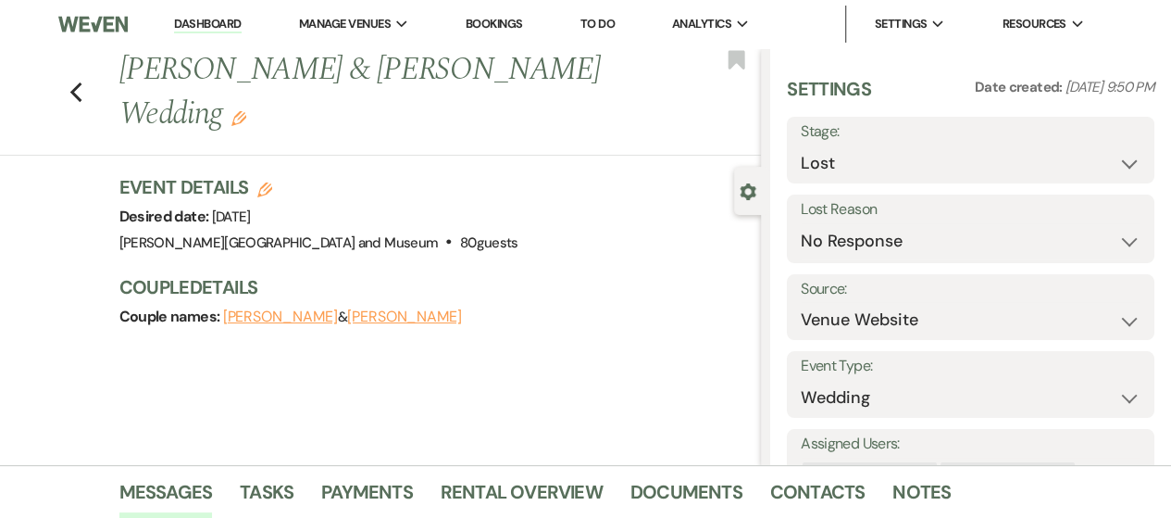
click at [268, 181] on button "Edit" at bounding box center [264, 188] width 15 height 17
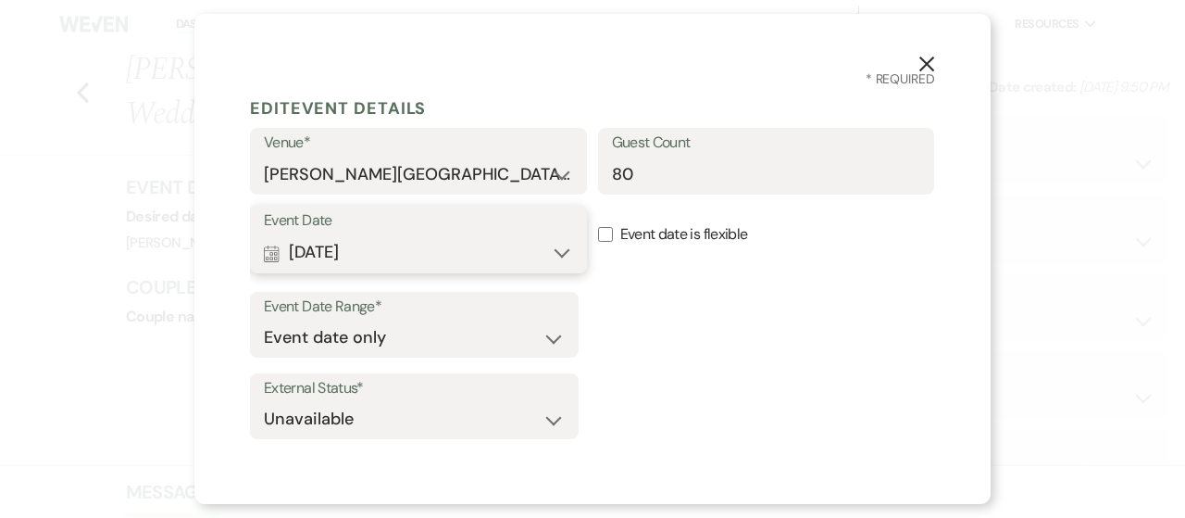
click at [487, 256] on button "Calendar Jul 11, 2026 Expand" at bounding box center [418, 252] width 309 height 37
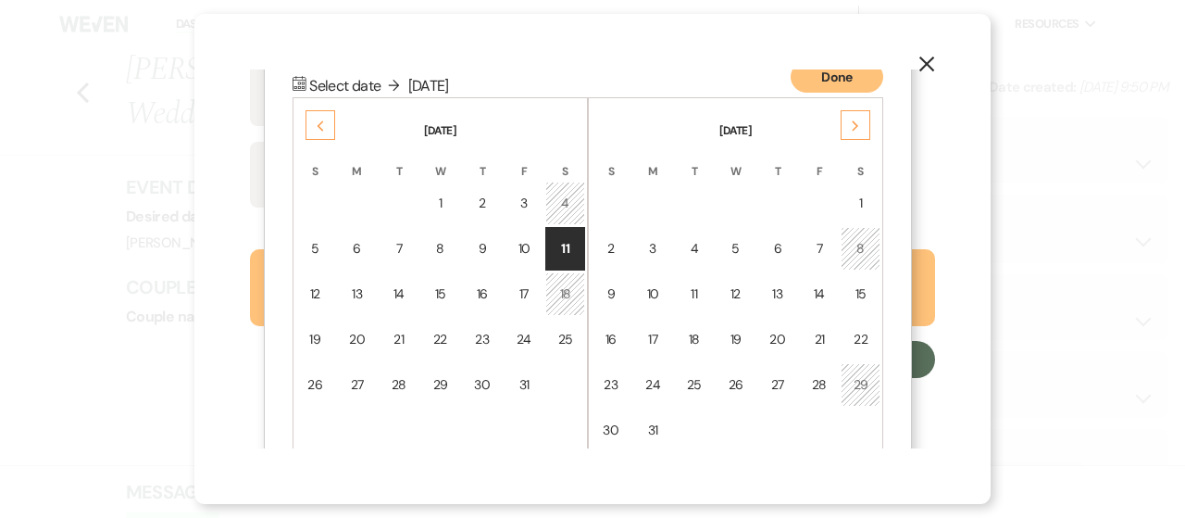
scroll to position [234, 0]
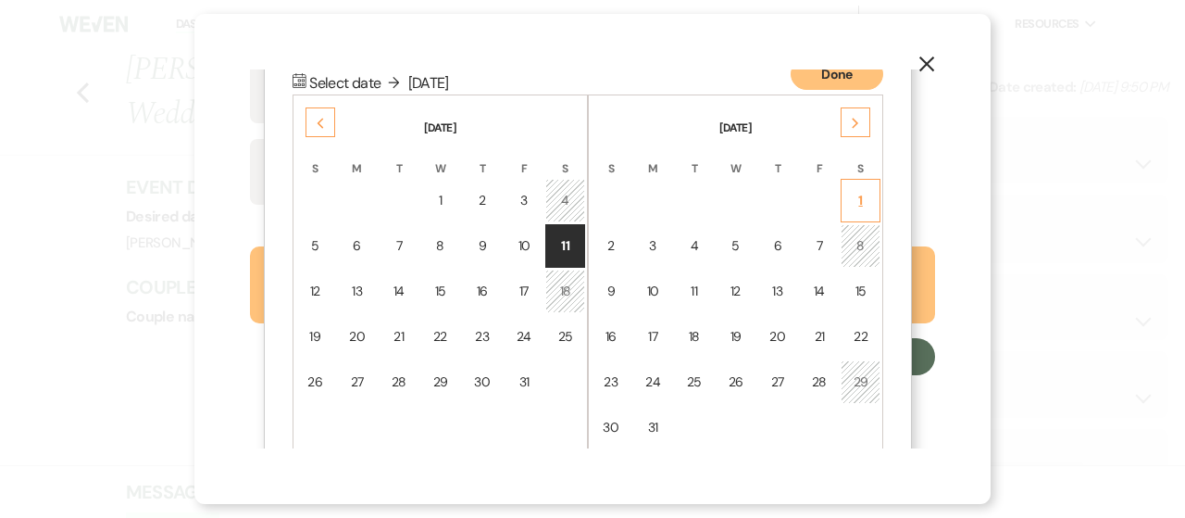
click at [864, 205] on div "1" at bounding box center [861, 200] width 16 height 19
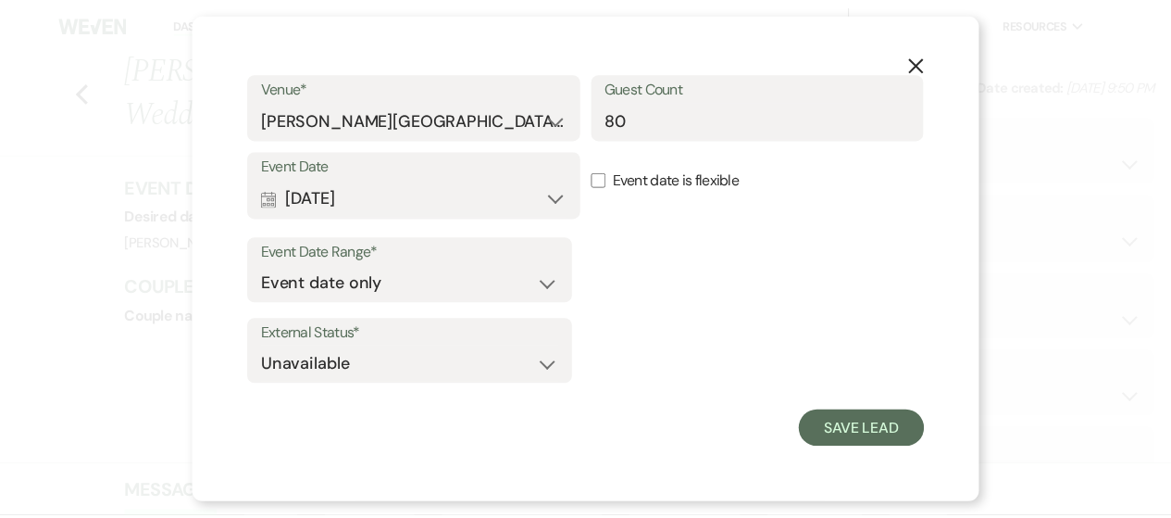
scroll to position [54, 0]
click at [832, 423] on button "Save Lead" at bounding box center [871, 430] width 127 height 37
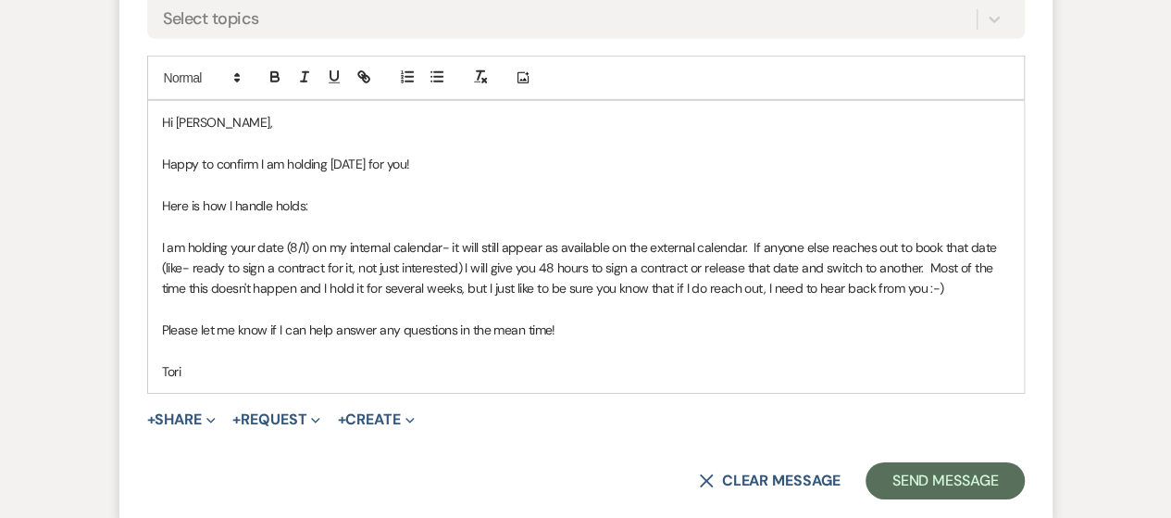
scroll to position [2963, 0]
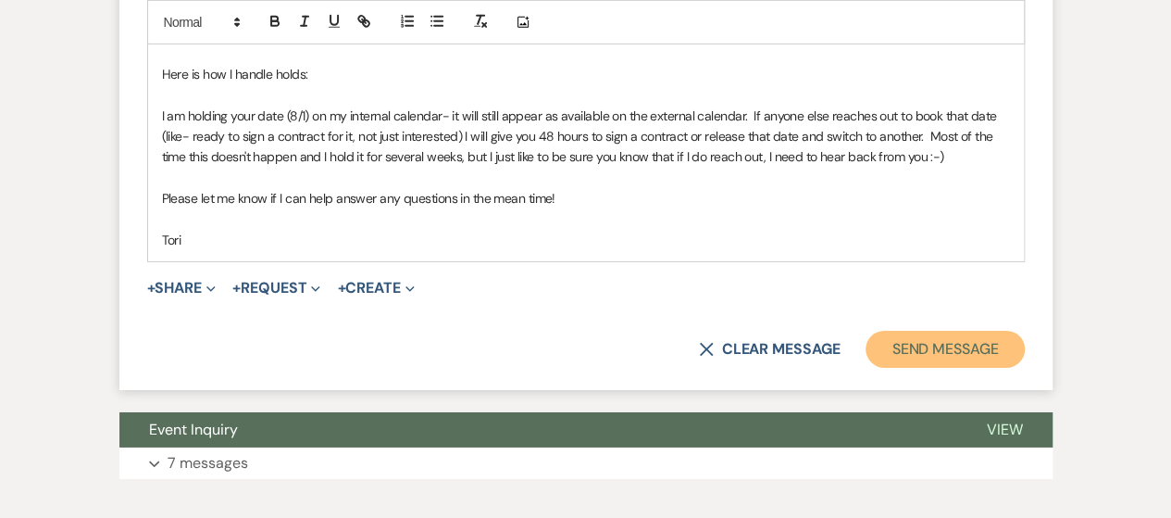
click at [925, 368] on button "Send Message" at bounding box center [945, 349] width 158 height 37
